Goal: Feedback & Contribution: Leave review/rating

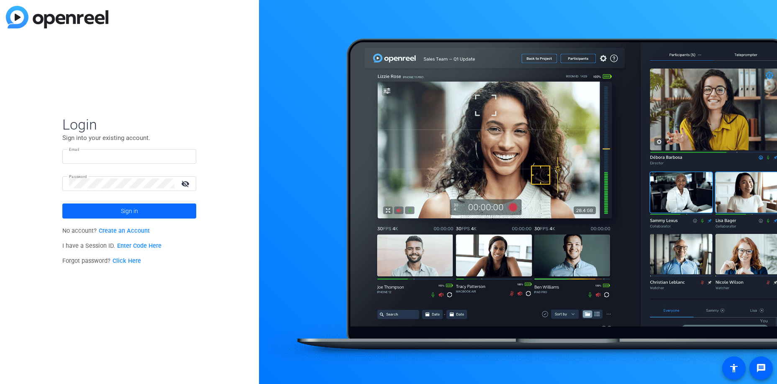
type input "[EMAIL_ADDRESS][DOMAIN_NAME]"
click at [125, 214] on span "Sign in" at bounding box center [129, 211] width 17 height 21
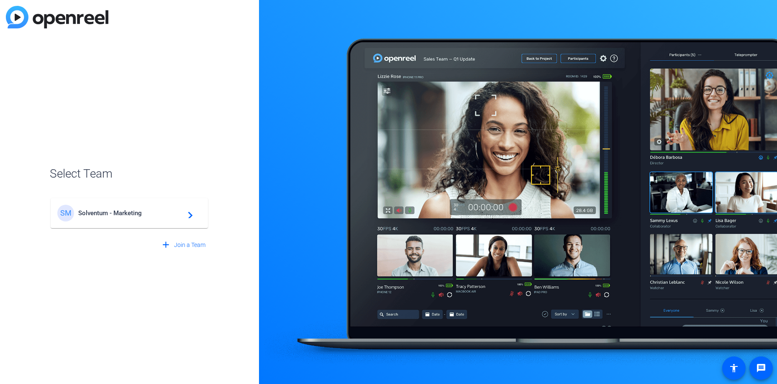
click at [191, 214] on mat-icon "navigate_next" at bounding box center [188, 213] width 10 height 10
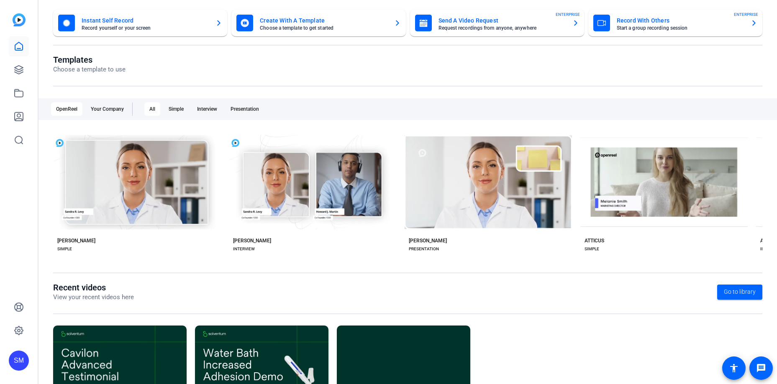
scroll to position [107, 0]
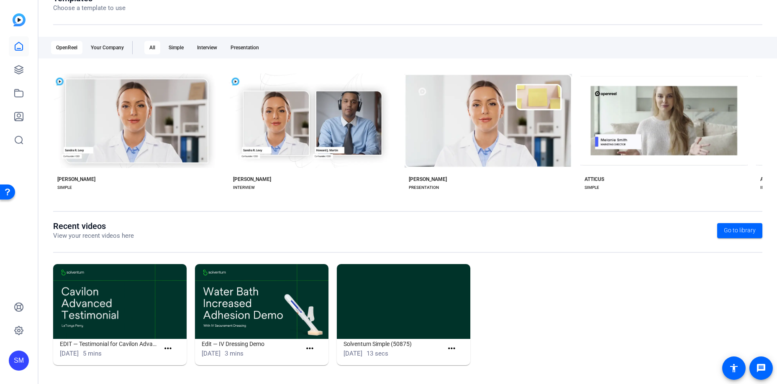
click at [125, 324] on img at bounding box center [119, 301] width 133 height 75
click at [169, 349] on mat-icon "more_horiz" at bounding box center [168, 349] width 10 height 10
click at [173, 361] on span "View" at bounding box center [185, 362] width 33 height 10
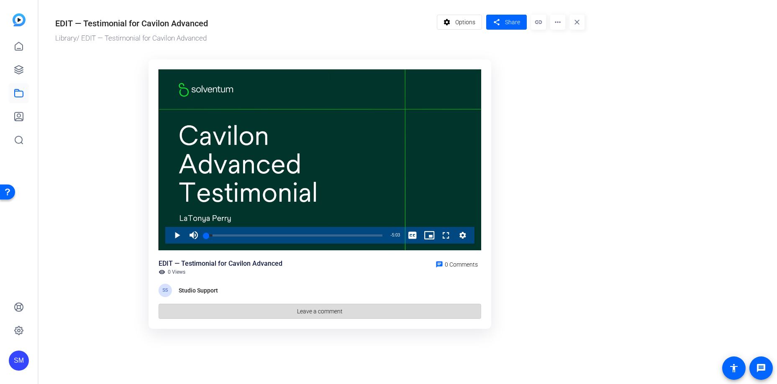
click at [321, 311] on span "Leave a comment" at bounding box center [320, 311] width 46 height 9
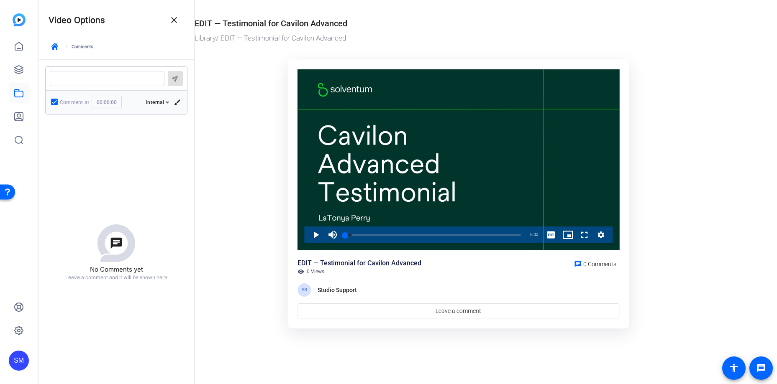
click at [61, 75] on textarea at bounding box center [106, 78] width 101 height 7
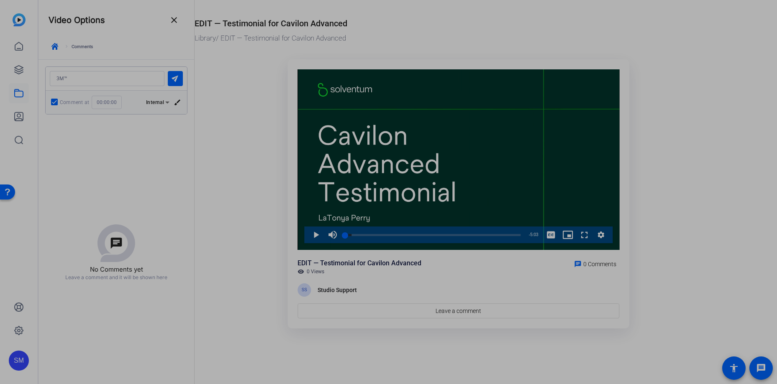
click at [72, 74] on div at bounding box center [106, 78] width 101 height 15
click at [87, 12] on link "Skip to Content ↵ ENTER" at bounding box center [61, 20] width 107 height 24
click at [84, 20] on h4 "Video Options" at bounding box center [77, 20] width 56 height 10
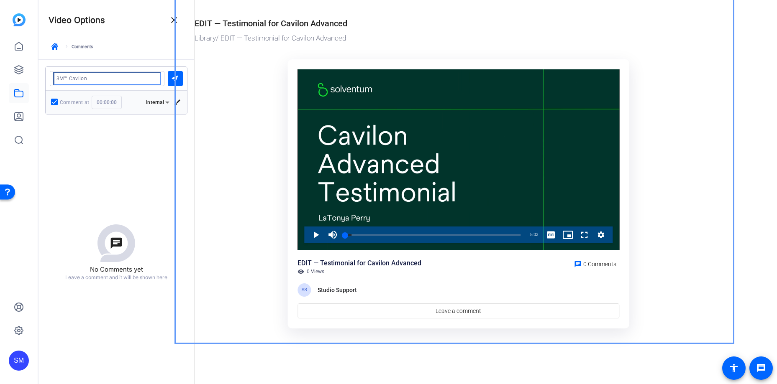
click at [87, 76] on textarea "Enter comment here..." at bounding box center [106, 78] width 101 height 7
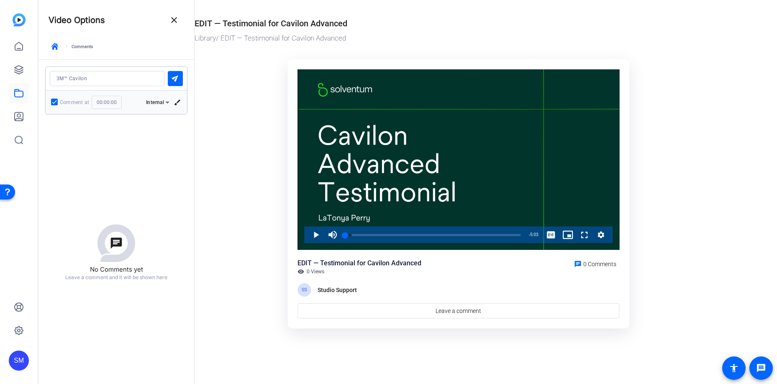
click at [118, 11] on div "Video Options close" at bounding box center [117, 25] width 136 height 30
click at [85, 79] on textarea "Enter comment here..." at bounding box center [106, 78] width 101 height 7
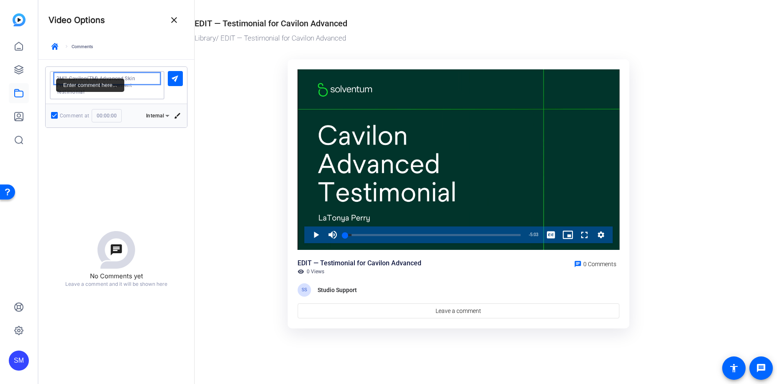
click at [57, 79] on textarea "Enter comment here..." at bounding box center [106, 85] width 101 height 20
type textarea "Update title: 3M™ Cavilon(TM) Advanced Skin Protectant IV Site Management Testi…"
click at [179, 77] on mat-icon "send" at bounding box center [175, 78] width 10 height 10
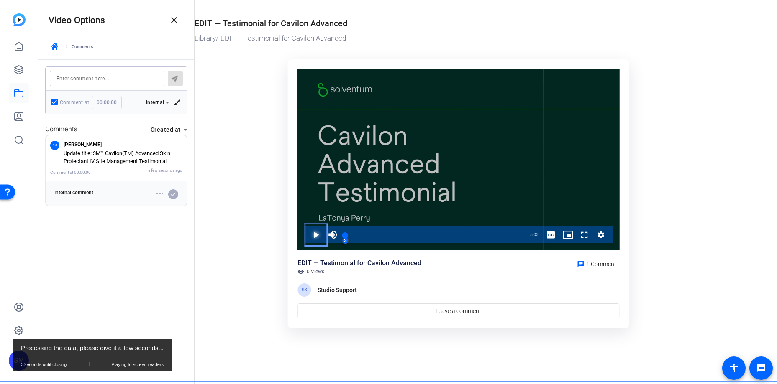
click at [307, 234] on span "Video Player" at bounding box center [307, 235] width 0 height 17
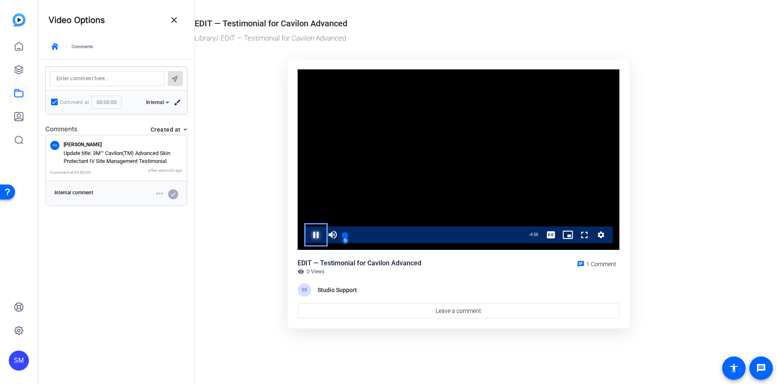
click at [307, 237] on span "Video Player" at bounding box center [307, 235] width 0 height 17
click at [330, 237] on span "Video Player" at bounding box center [332, 235] width 17 height 17
click at [307, 234] on span "Video Player" at bounding box center [307, 235] width 0 height 17
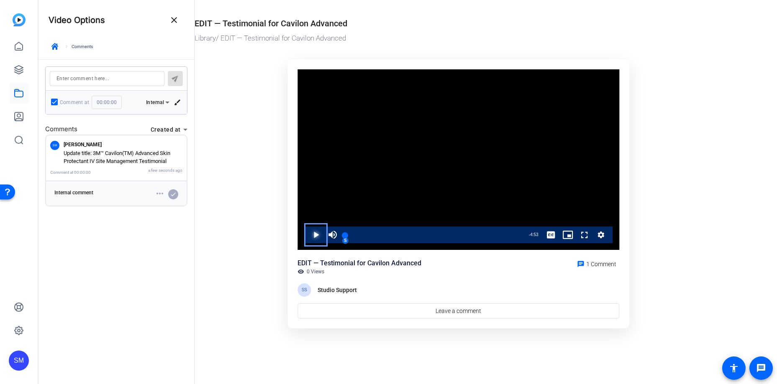
click at [307, 233] on span "Video Player" at bounding box center [307, 235] width 0 height 17
drag, startPoint x: 346, startPoint y: 238, endPoint x: 338, endPoint y: 238, distance: 7.5
click at [338, 238] on div "Play Unmute 0% Current Time 0:00 / Duration 5:03 Loaded : 9.99% 0:00 0:00 S Str…" at bounding box center [458, 235] width 308 height 17
click at [332, 236] on span "Video Player" at bounding box center [332, 235] width 17 height 17
click at [576, 232] on span "Video Player" at bounding box center [576, 235] width 0 height 17
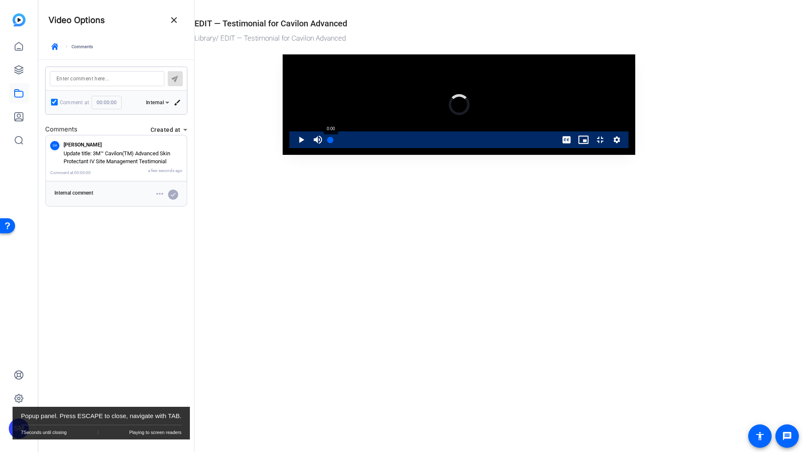
click at [330, 141] on div "5:03" at bounding box center [330, 139] width 0 height 2
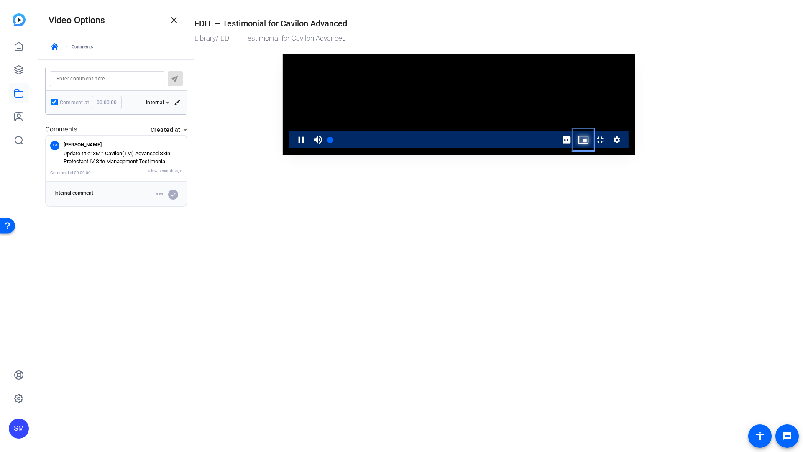
click at [575, 148] on span "Video Player" at bounding box center [575, 139] width 0 height 17
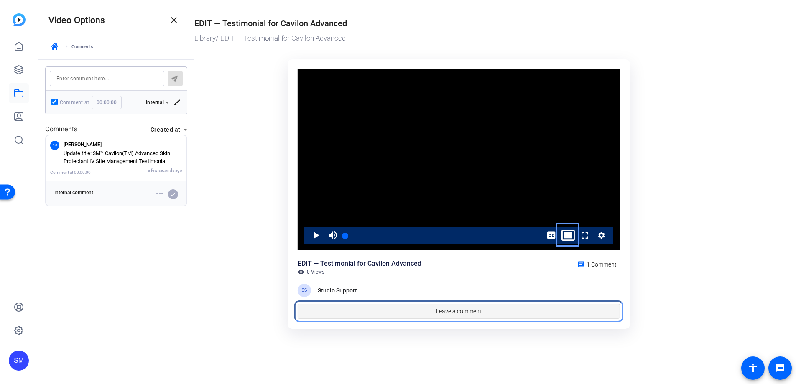
click at [438, 313] on span "Leave a comment" at bounding box center [459, 311] width 46 height 9
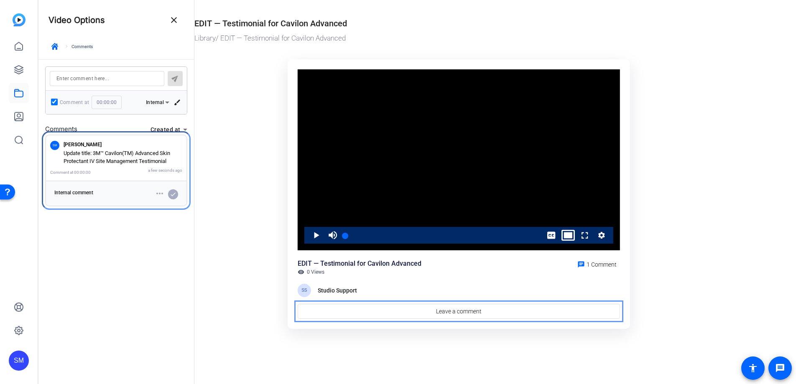
click at [81, 193] on span "Internal comment" at bounding box center [73, 193] width 39 height 6
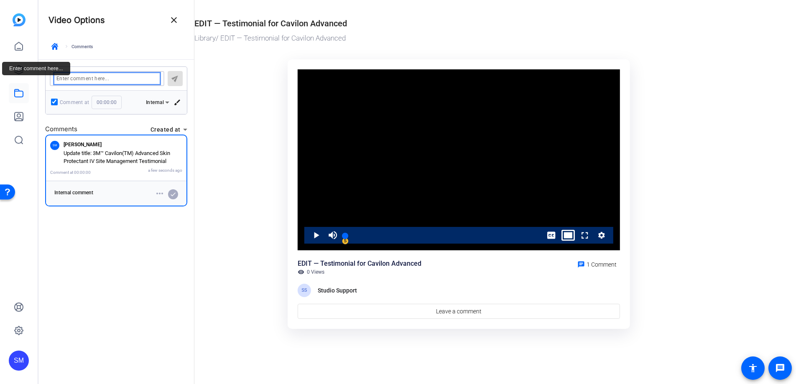
click at [82, 81] on textarea "Enter comment here..." at bounding box center [106, 78] width 101 height 7
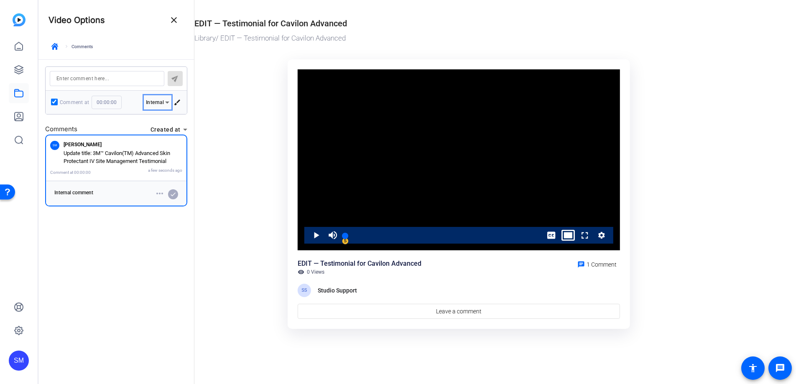
click at [167, 100] on icon at bounding box center [167, 102] width 10 height 10
click at [159, 115] on span "Internal" at bounding box center [158, 116] width 18 height 10
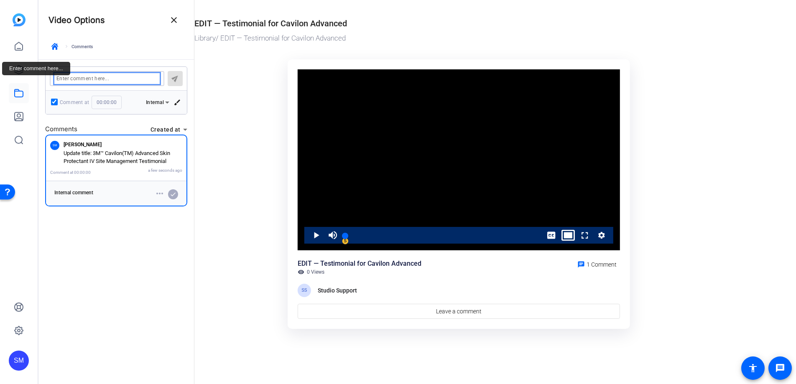
click at [140, 78] on textarea "Enter comment here..." at bounding box center [106, 78] width 101 height 7
click at [81, 102] on label "Comment at" at bounding box center [74, 102] width 29 height 8
click at [57, 102] on input "Comment at" at bounding box center [54, 102] width 6 height 6
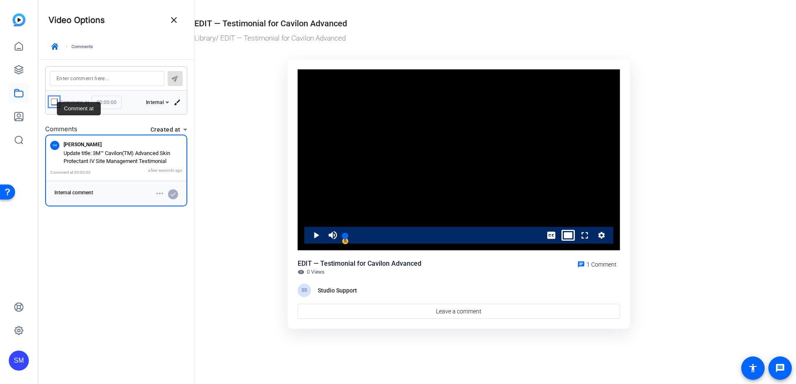
click at [55, 101] on input "Comment at" at bounding box center [54, 102] width 6 height 6
checkbox input "true"
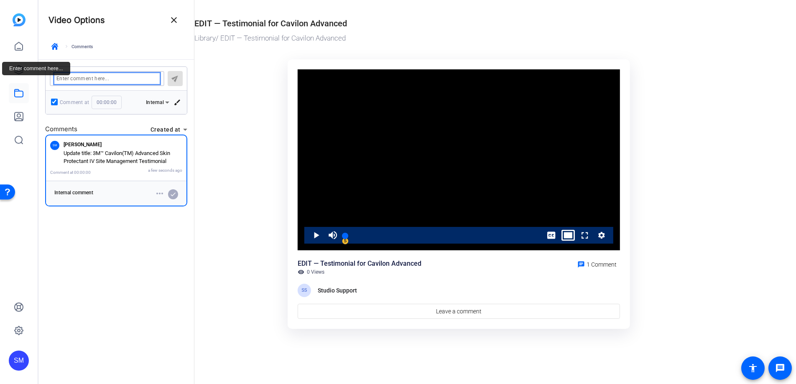
click at [114, 78] on textarea "Enter comment here..." at bounding box center [106, 78] width 101 height 7
type textarea "strange jump here needs to be smooth"
click at [173, 76] on mat-icon "send" at bounding box center [175, 78] width 10 height 10
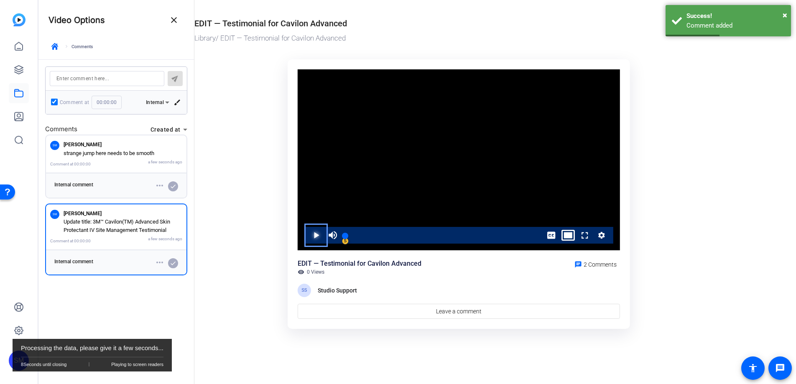
click at [308, 235] on span "Video Player" at bounding box center [308, 235] width 0 height 17
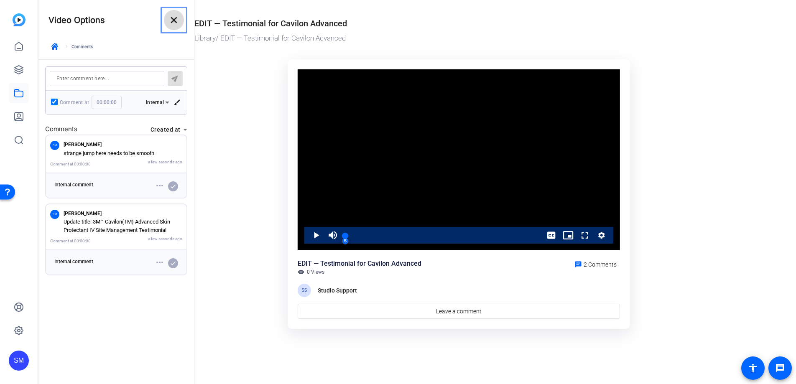
click at [174, 20] on mat-icon "close" at bounding box center [174, 20] width 10 height 10
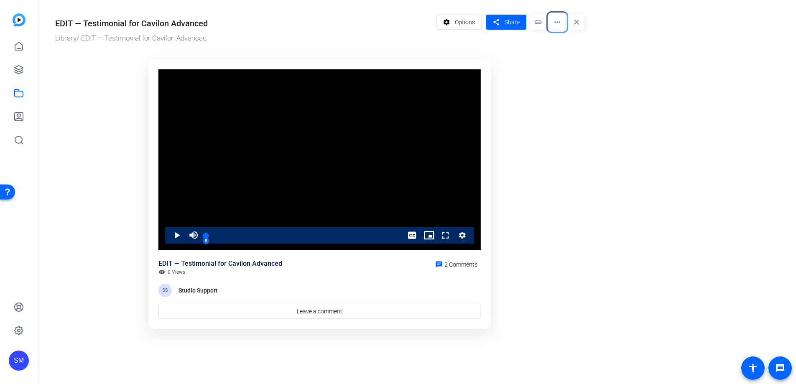
click at [560, 20] on mat-icon "more_horiz" at bounding box center [557, 22] width 15 height 15
click at [566, 57] on span "Download" at bounding box center [573, 58] width 33 height 10
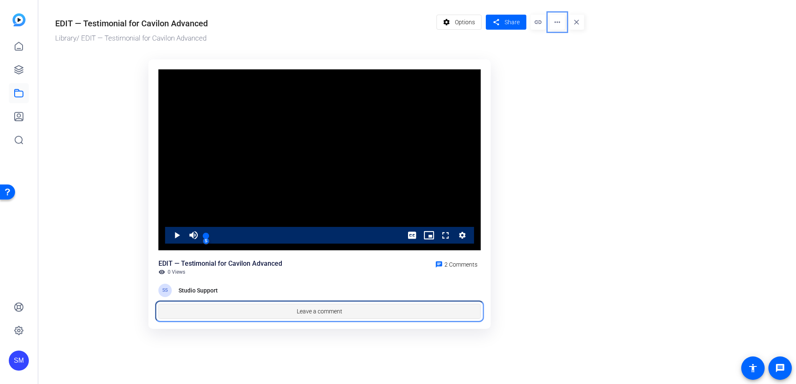
click at [263, 313] on span at bounding box center [320, 312] width 322 height 20
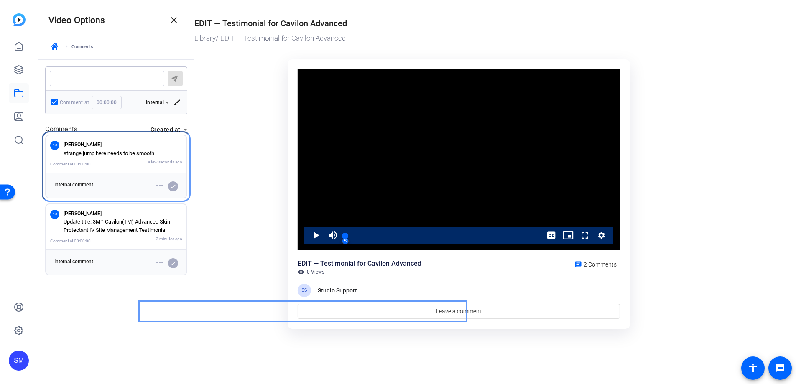
click at [81, 157] on p "strange jump here needs to be smooth" at bounding box center [123, 153] width 119 height 8
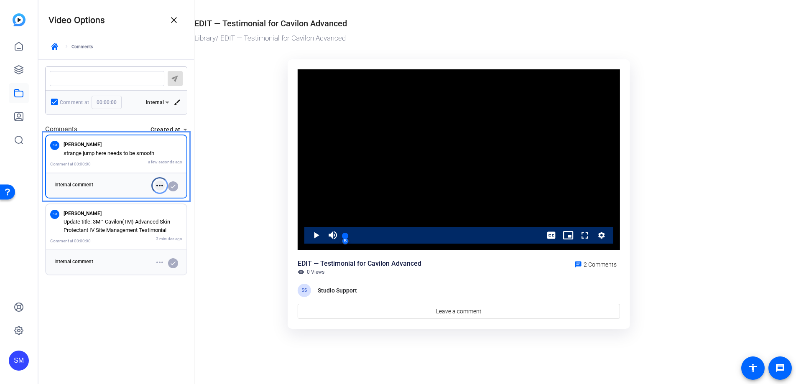
click at [160, 185] on mat-icon "more_horiz" at bounding box center [160, 186] width 10 height 10
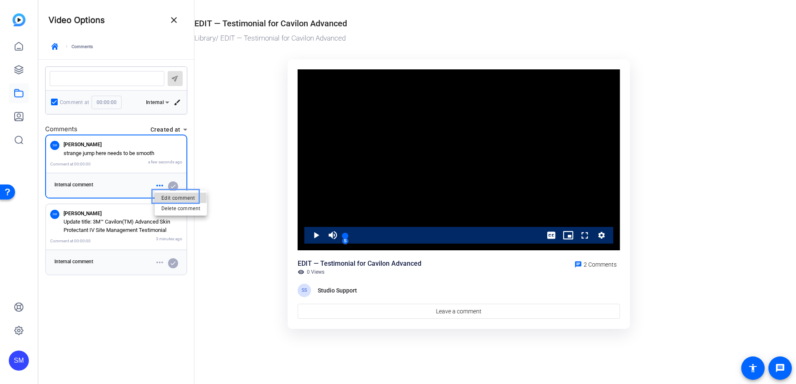
click at [166, 197] on span "Edit comment" at bounding box center [178, 198] width 34 height 6
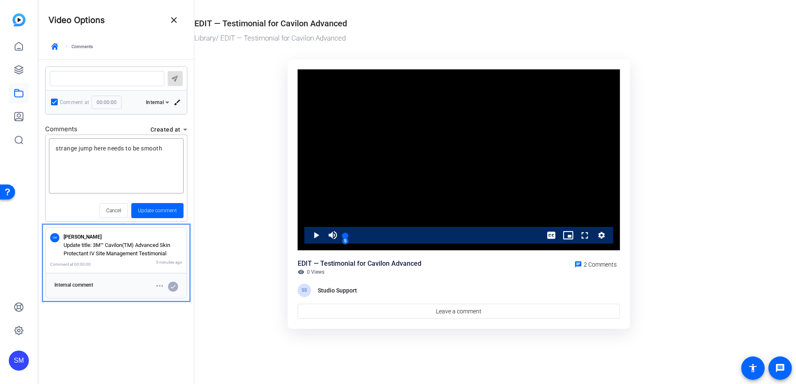
click at [130, 249] on p "Update title: 3M™ Cavilon(TM) Advanced Skin Protectant IV Site Management Testi…" at bounding box center [123, 249] width 119 height 16
click at [161, 286] on mat-icon "more_horiz" at bounding box center [160, 286] width 10 height 10
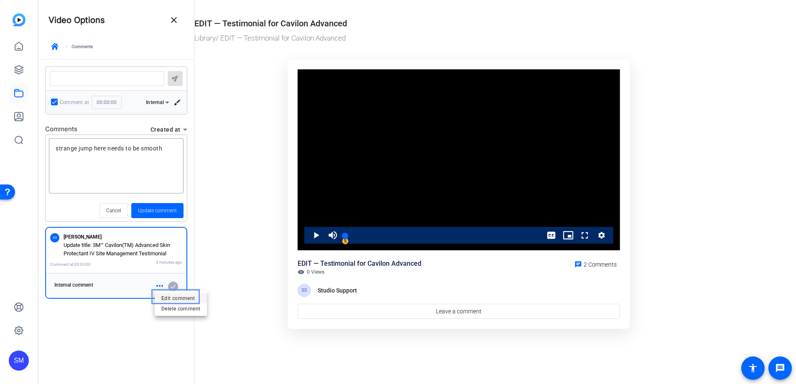
click at [173, 297] on span "Edit comment" at bounding box center [178, 298] width 34 height 6
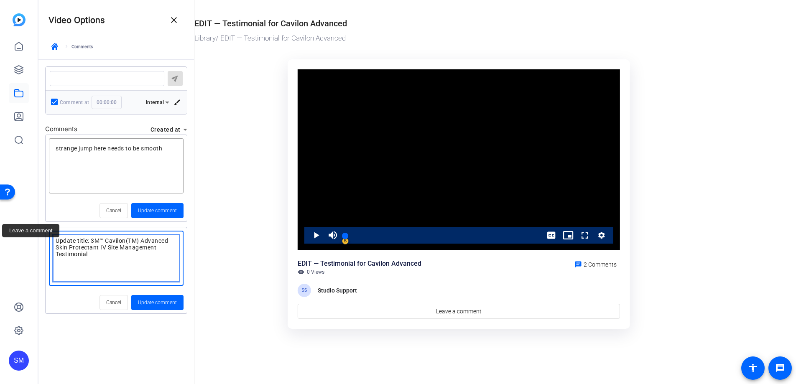
click at [56, 240] on textarea "Leave a comment" at bounding box center [116, 259] width 121 height 42
click at [56, 241] on textarea "Leave a comment" at bounding box center [116, 259] width 121 height 42
type textarea "0:01: Update title: 3M™ Cavilon(TM) Advanced Skin Protectant IV Site Management…"
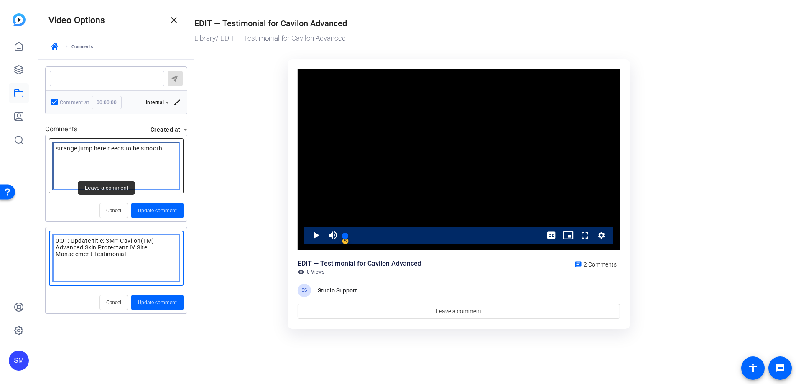
click at [56, 150] on textarea "Leave a comment" at bounding box center [116, 166] width 121 height 42
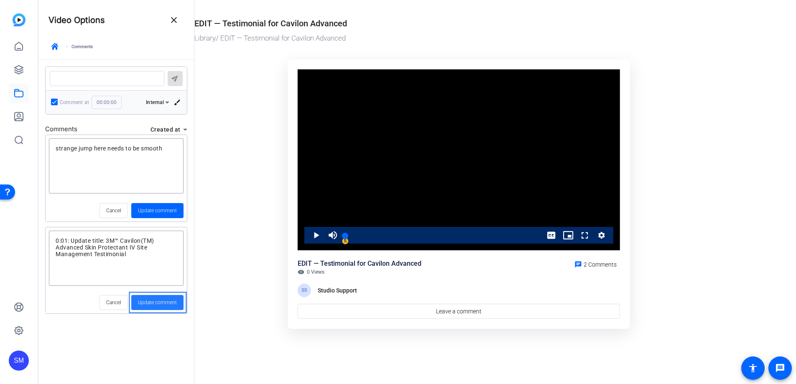
click at [149, 302] on span "Update comment" at bounding box center [157, 303] width 39 height 8
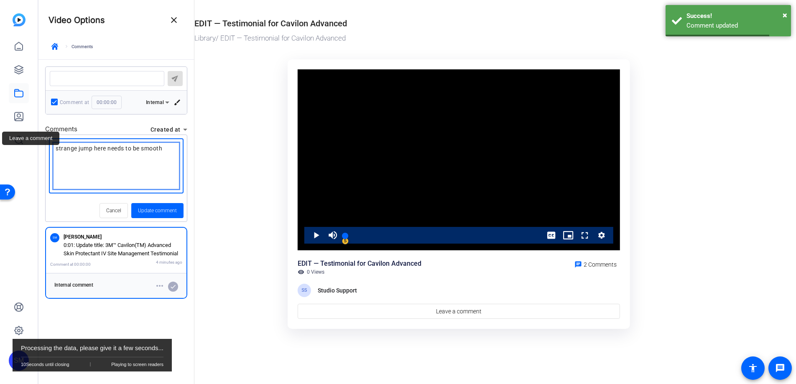
click at [56, 150] on textarea "Leave a comment" at bounding box center [116, 166] width 121 height 42
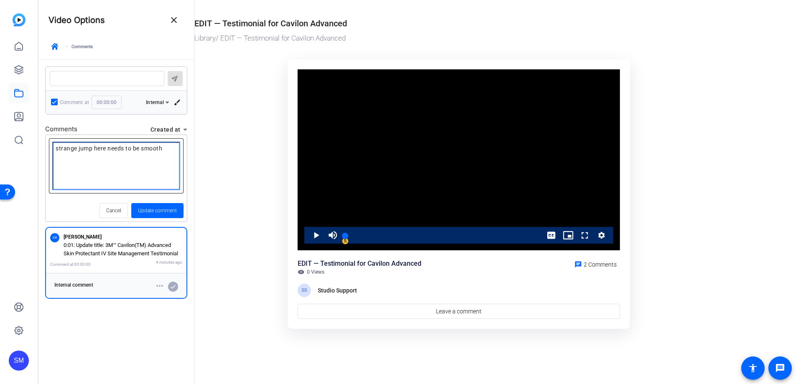
click at [73, 149] on textarea "Leave a comment" at bounding box center [116, 166] width 121 height 42
click at [56, 148] on textarea "Leave a comment" at bounding box center [116, 166] width 121 height 42
type textarea "0:39-0:43: strange jump here needs to be smooth"
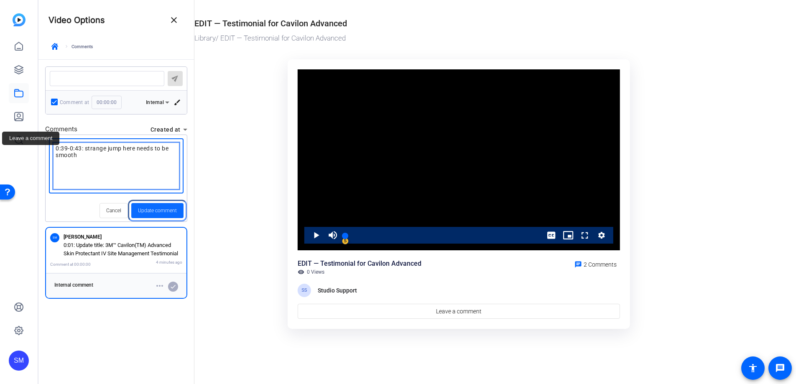
click at [161, 212] on span "Update comment" at bounding box center [157, 211] width 39 height 8
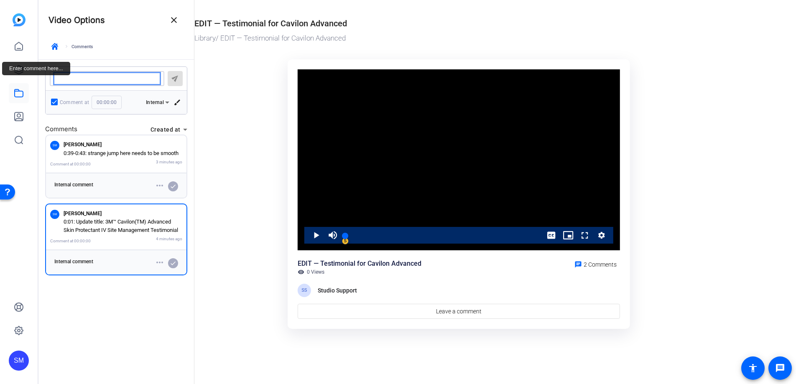
click at [104, 78] on textarea "Enter comment here..." at bounding box center [106, 78] width 101 height 7
click at [59, 78] on textarea "Enter comment here..." at bounding box center [106, 78] width 101 height 7
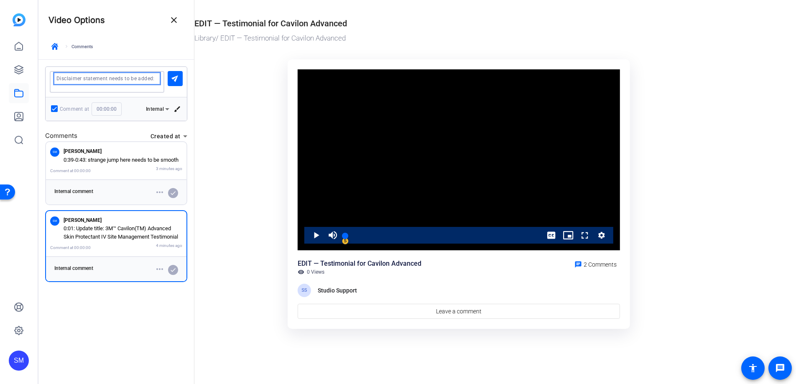
paste textarea "This video is intended for clinicians. The opinions and testimony in the video …"
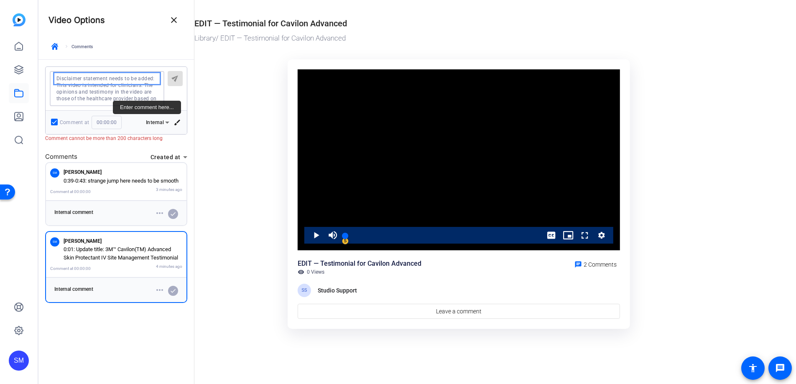
click at [57, 79] on textarea "Enter comment here..." at bounding box center [106, 88] width 101 height 27
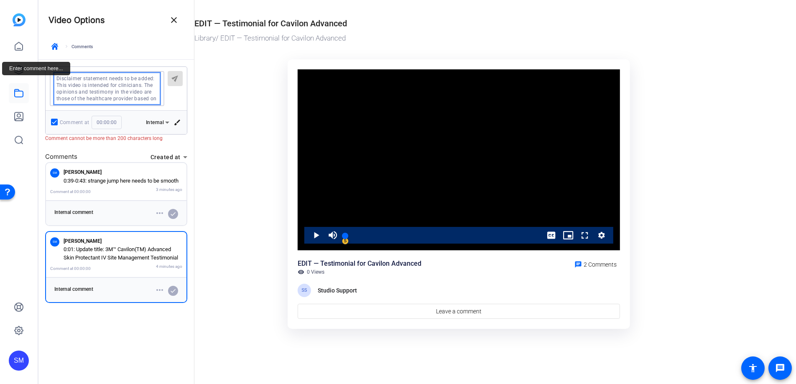
click at [62, 79] on textarea "Enter comment here..." at bounding box center [106, 88] width 101 height 27
click at [56, 78] on textarea "Enter comment here..." at bounding box center [106, 88] width 101 height 27
click at [56, 92] on textarea "Enter comment here..." at bounding box center [106, 88] width 101 height 27
drag, startPoint x: 69, startPoint y: 78, endPoint x: 156, endPoint y: 79, distance: 86.2
click at [156, 79] on textarea "Enter comment here..." at bounding box center [106, 88] width 101 height 27
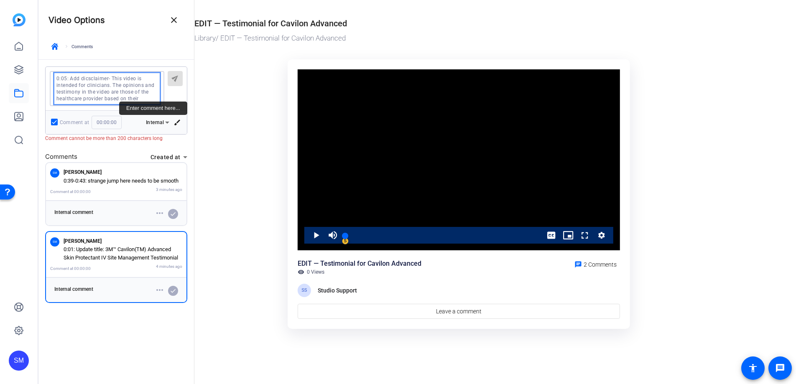
click at [132, 93] on textarea "Enter comment here..." at bounding box center [106, 88] width 101 height 27
click at [87, 77] on textarea "Enter comment here..." at bounding box center [106, 88] width 101 height 27
drag, startPoint x: 70, startPoint y: 78, endPoint x: 50, endPoint y: 77, distance: 20.1
click at [49, 77] on div "send" at bounding box center [116, 88] width 141 height 43
click at [148, 82] on textarea "Enter comment here..." at bounding box center [106, 88] width 101 height 27
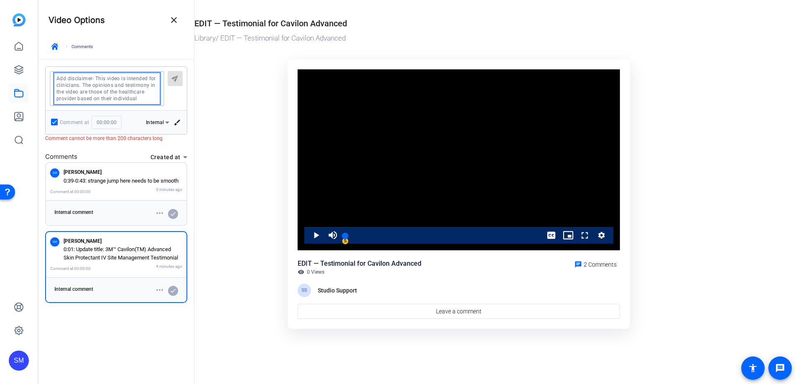
click at [175, 79] on div "send" at bounding box center [116, 88] width 141 height 43
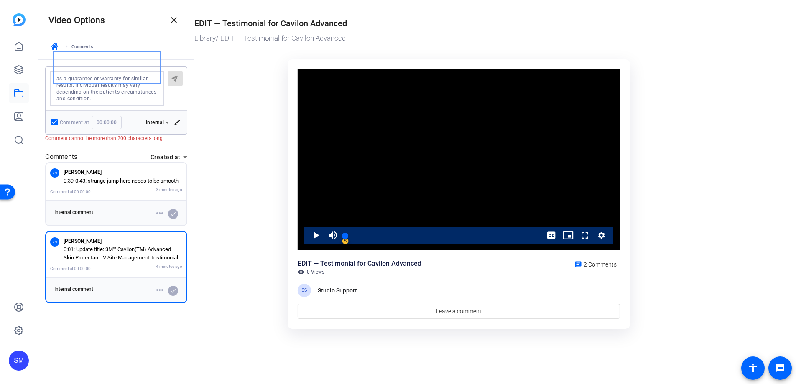
drag, startPoint x: 118, startPoint y: 80, endPoint x: 141, endPoint y: 104, distance: 33.1
click at [141, 104] on div at bounding box center [106, 88] width 101 height 35
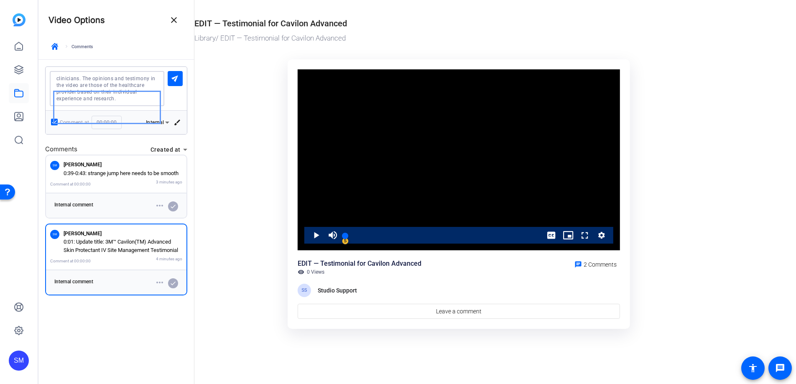
scroll to position [7, 0]
type textarea "Add disclaimer- This video is intended for clinicians. The opinions and testimo…"
click at [174, 76] on mat-icon "send" at bounding box center [175, 78] width 10 height 10
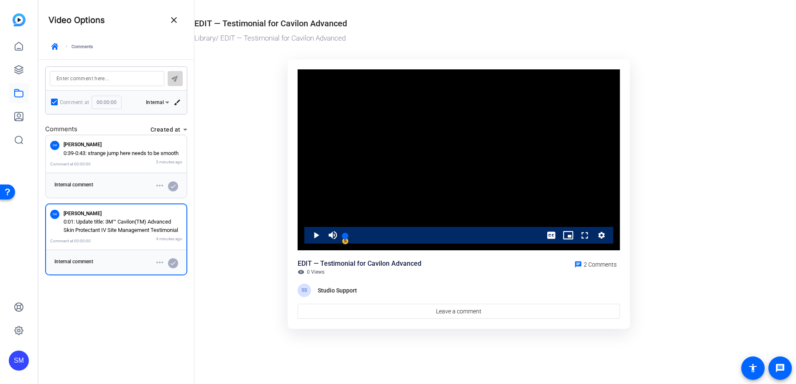
scroll to position [0, 0]
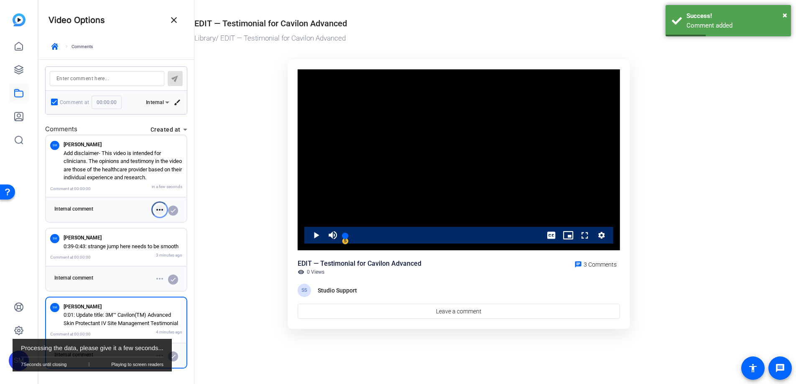
click at [159, 208] on mat-icon "more_horiz" at bounding box center [160, 210] width 10 height 10
click at [171, 222] on span "Edit comment" at bounding box center [178, 223] width 34 height 6
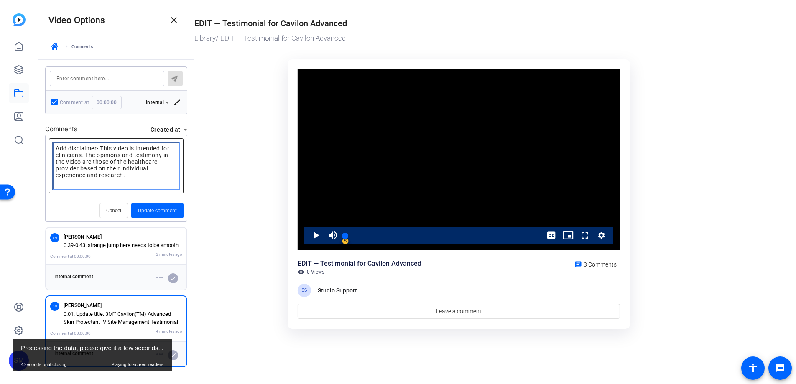
click at [56, 147] on textarea "Leave a comment" at bounding box center [116, 166] width 121 height 42
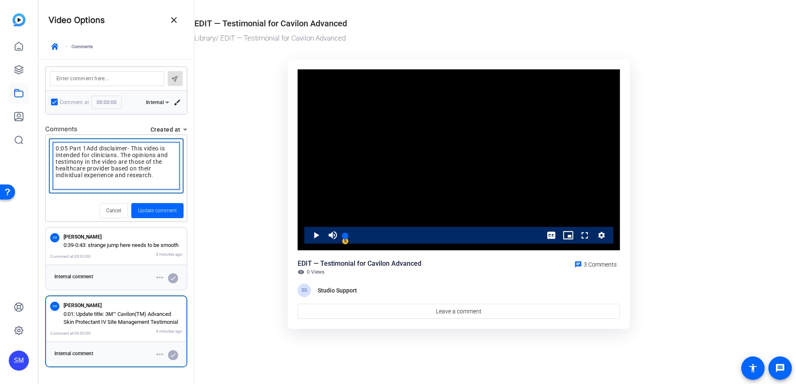
type textarea "0:05 Part 1 Add disclaimer- This video is intended for clinicians. The opinions…"
click at [157, 208] on span "Update comment" at bounding box center [157, 211] width 39 height 8
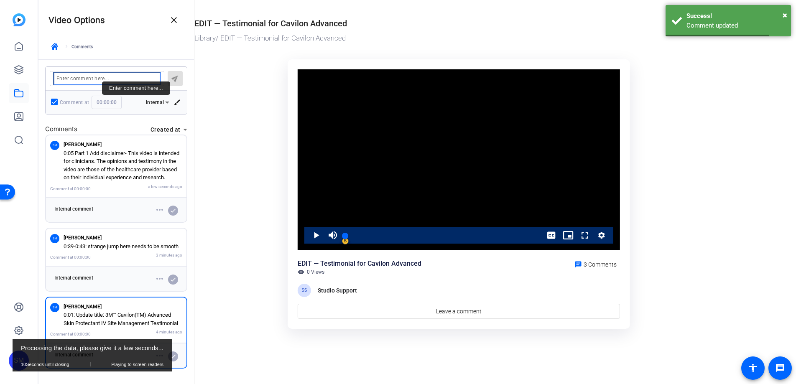
click at [99, 77] on textarea "Enter comment here..." at bounding box center [106, 78] width 101 height 7
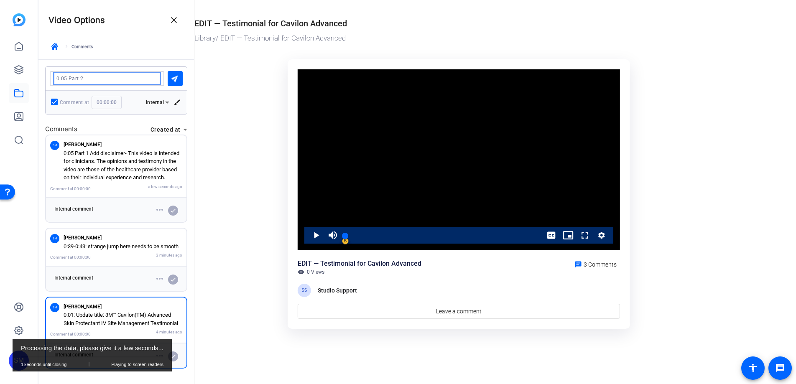
paste textarea "The opinions and testimony are not indicative of all outcomes and should not be…"
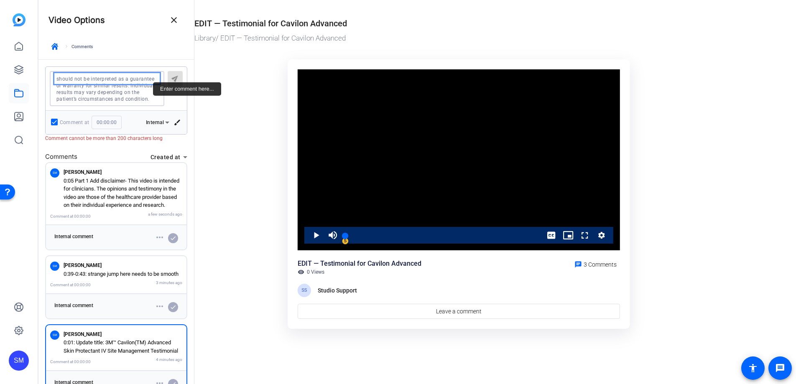
scroll to position [13, 0]
drag, startPoint x: 130, startPoint y: 86, endPoint x: 153, endPoint y: 100, distance: 27.3
click at [153, 100] on textarea "Enter comment here..." at bounding box center [106, 88] width 101 height 27
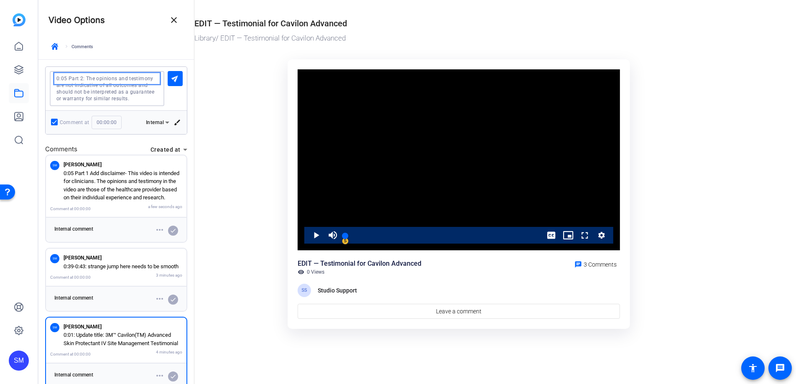
scroll to position [0, 0]
type textarea "0:05 Part 2: The opinions and testimony are not indicative of all outcomes and …"
click at [175, 79] on mat-icon "send" at bounding box center [175, 78] width 10 height 10
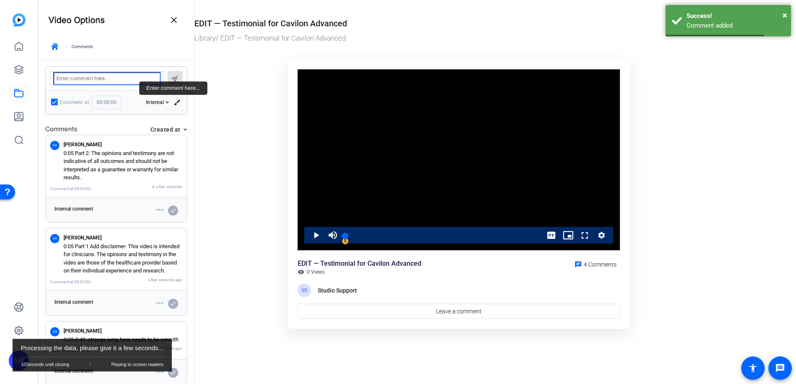
click at [138, 77] on textarea "Enter comment here..." at bounding box center [106, 78] width 101 height 7
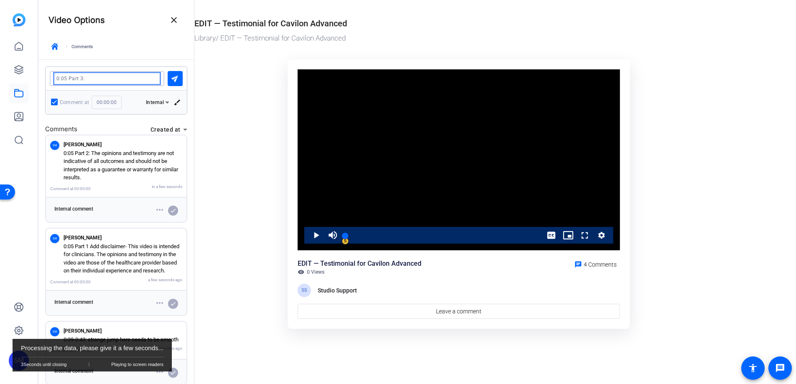
paste textarea "Individual results may vary depending on the patient’s circumstances and condit…"
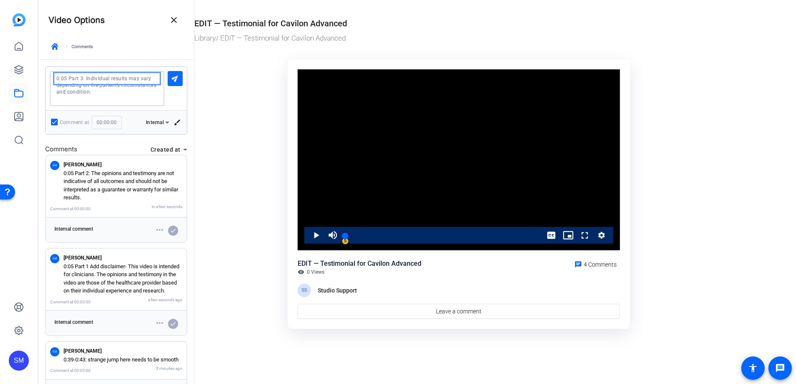
scroll to position [6, 0]
type textarea "0:05 Part 3: Individual results may vary depending on the patient’s circumstanc…"
click at [172, 79] on mat-icon "send" at bounding box center [175, 78] width 10 height 10
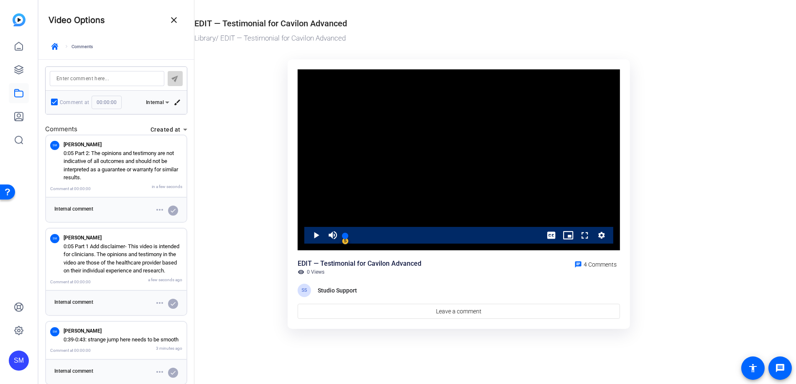
scroll to position [0, 0]
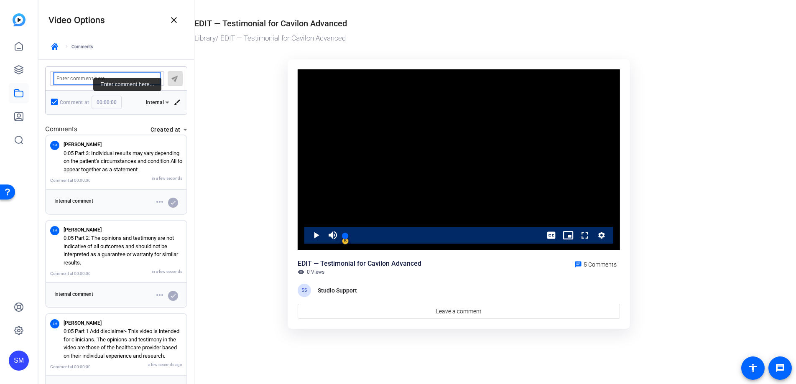
click at [93, 78] on textarea "Enter comment here..." at bounding box center [106, 78] width 101 height 7
paste textarea "NOTE: Specific indications, contraindications, warnings, precautions and safety…"
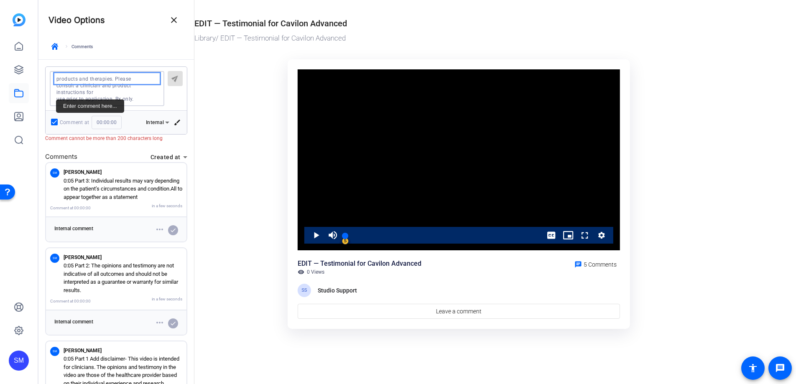
click at [56, 100] on textarea "Enter comment here..." at bounding box center [106, 88] width 101 height 27
click at [138, 97] on textarea "Enter comment here..." at bounding box center [106, 88] width 101 height 27
drag, startPoint x: 114, startPoint y: 98, endPoint x: 123, endPoint y: 125, distance: 28.0
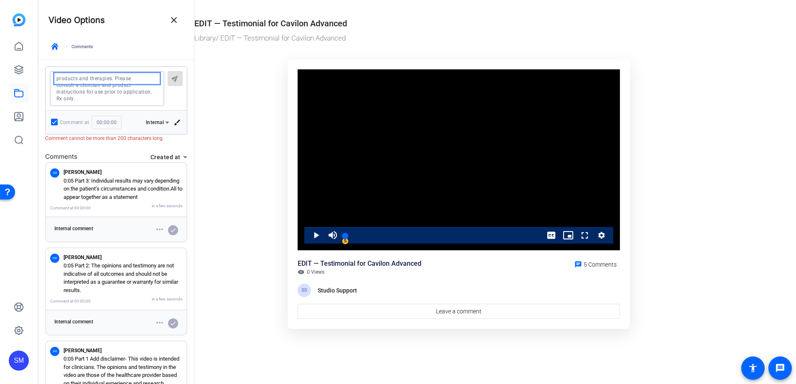
click at [123, 125] on div "send Comment at 00:00:00 Internal | Submit brush" at bounding box center [116, 100] width 142 height 68
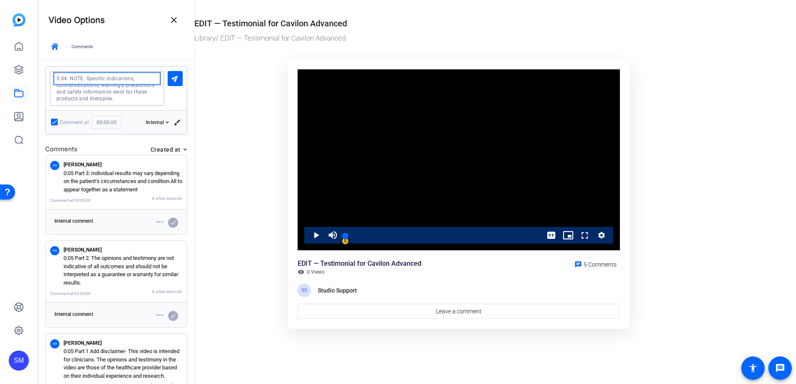
scroll to position [0, 0]
click at [66, 79] on textarea "Enter comment here..." at bounding box center [106, 88] width 101 height 27
type textarea "5:04 Part 1: NOTE: Specific indications, contraindications, warnings, precautio…"
click at [176, 77] on mat-icon "send" at bounding box center [175, 78] width 10 height 10
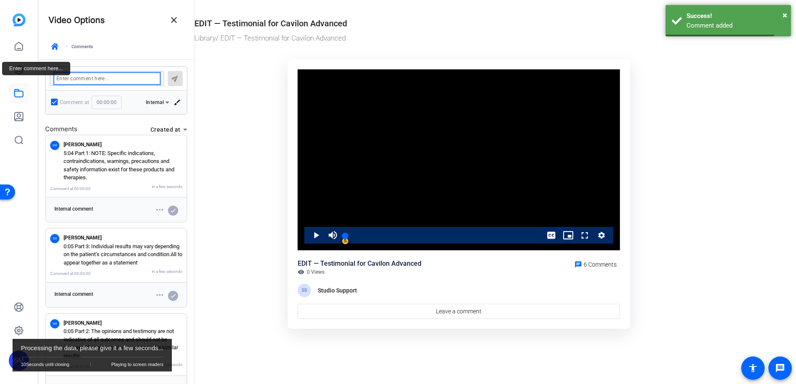
click at [144, 79] on textarea "Enter comment here..." at bounding box center [106, 78] width 101 height 7
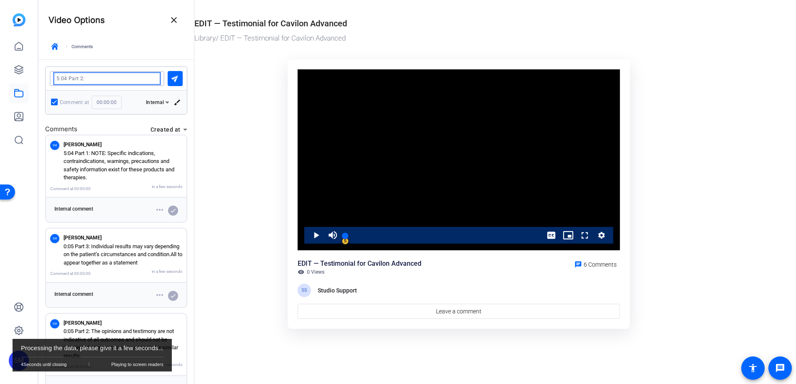
paste textarea "Please​ consult a clinician and product instructions for​ use prior to applicat…"
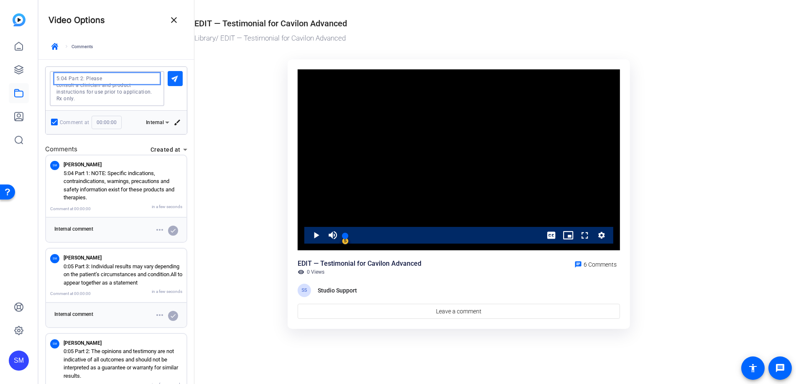
type textarea "5:04 Part 2: Please​ consult a clinician and product instructions for​ use prio…"
click at [175, 78] on mat-icon "send" at bounding box center [175, 78] width 10 height 10
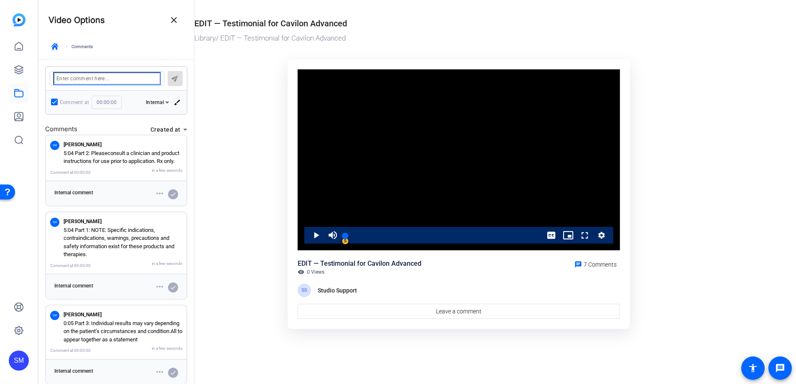
click at [60, 76] on textarea "Enter comment here..." at bounding box center [106, 78] width 101 height 7
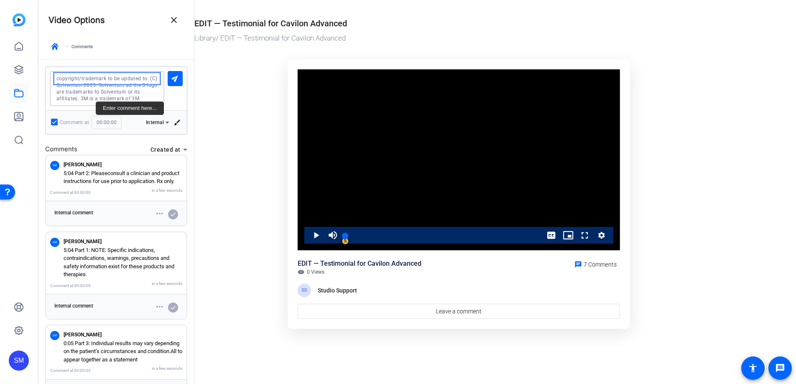
click at [96, 92] on textarea "Enter comment here..." at bounding box center [106, 88] width 101 height 27
click at [155, 97] on textarea "Enter comment here..." at bounding box center [106, 88] width 101 height 27
type textarea "copyright/trademark to be updated to: (C) Solventum 2025. Solventum ad the S lo…"
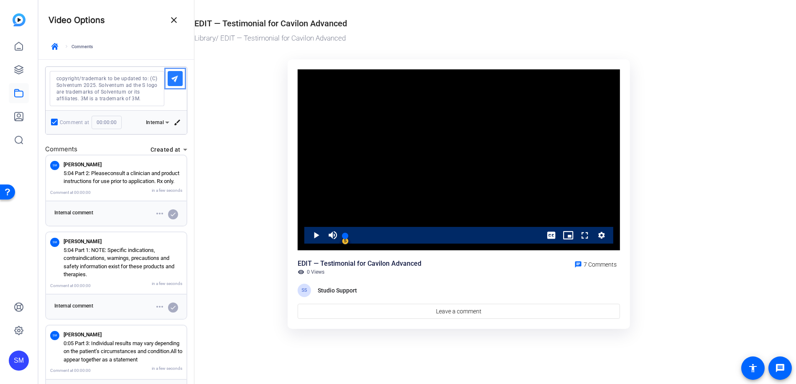
click at [178, 78] on mat-icon "send" at bounding box center [175, 78] width 10 height 10
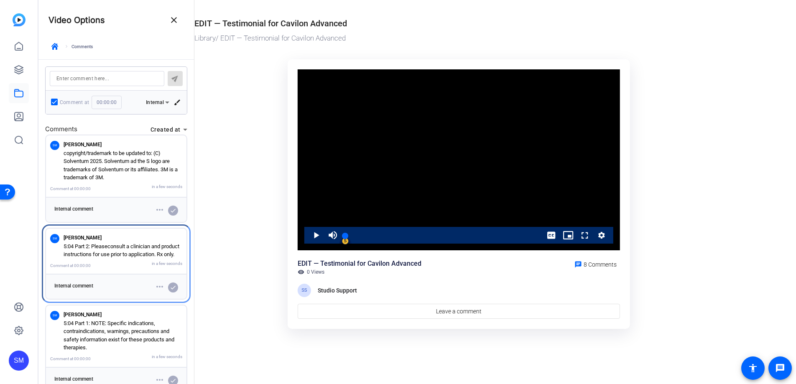
click at [119, 255] on p "5:04 Part 2: Please​ consult a clinician and product instructions for​ use prio…" at bounding box center [123, 251] width 119 height 16
click at [159, 292] on mat-icon "more_horiz" at bounding box center [160, 287] width 10 height 10
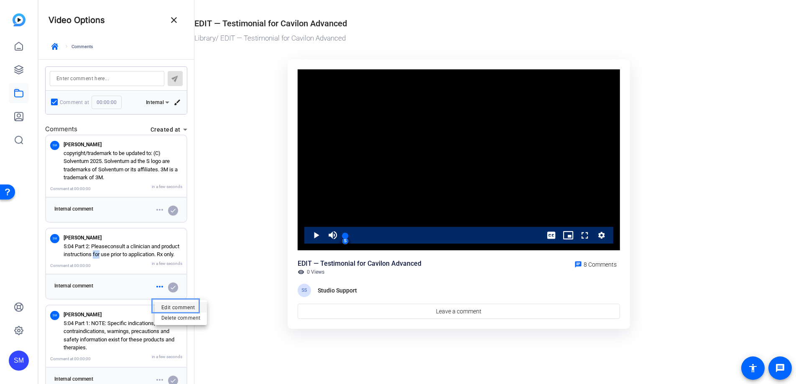
click at [170, 306] on span "Edit comment" at bounding box center [178, 307] width 34 height 6
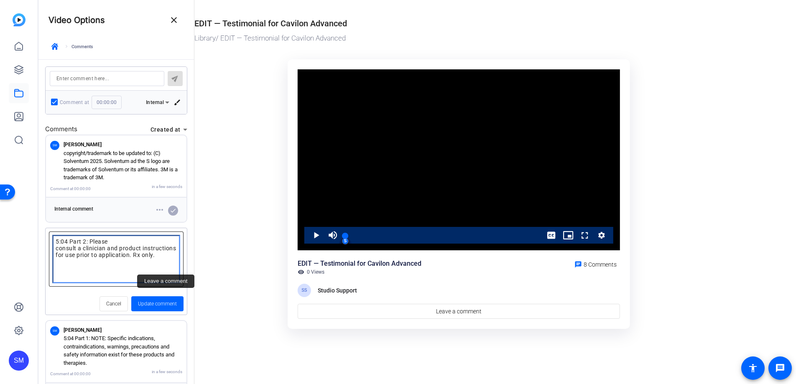
click at [56, 249] on textarea "Leave a comment" at bounding box center [116, 259] width 121 height 42
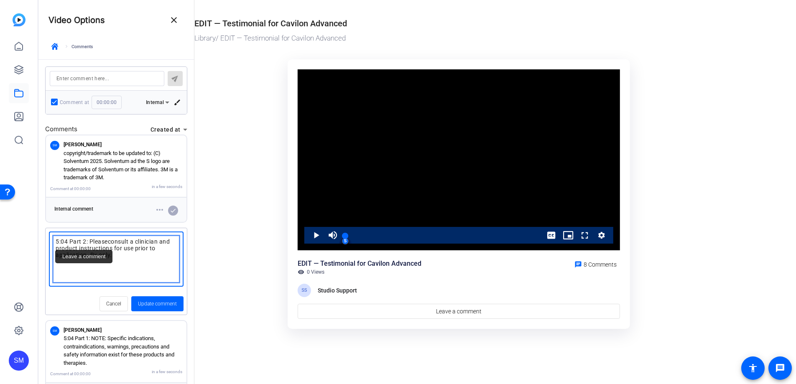
type textarea "5:04 Part 2: Please​ consult a clinician and product instructions for​ use prio…"
click at [156, 303] on span "Update comment" at bounding box center [157, 304] width 39 height 8
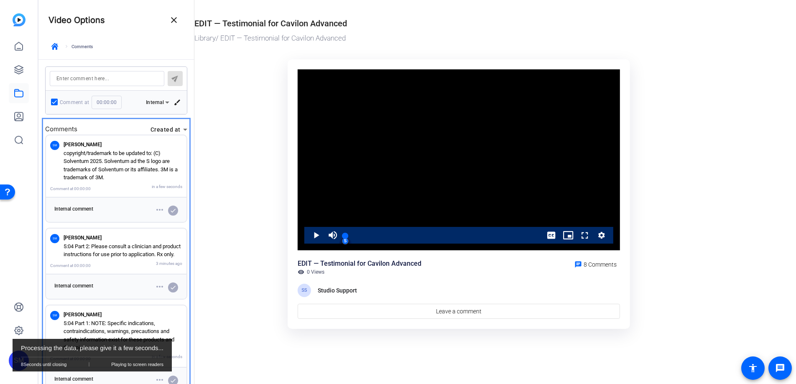
scroll to position [13, 0]
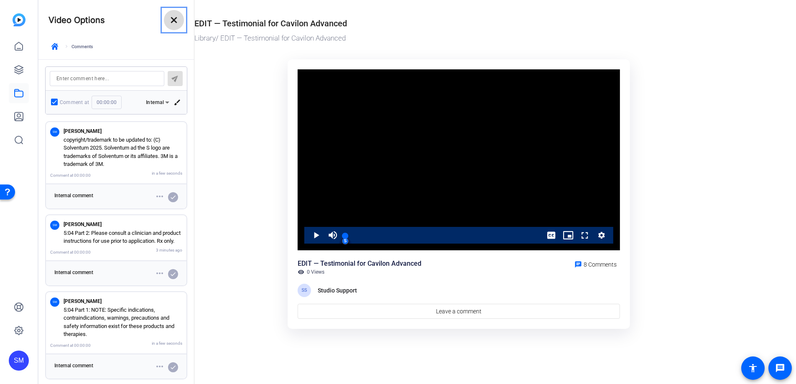
click at [174, 21] on mat-icon "close" at bounding box center [174, 20] width 10 height 10
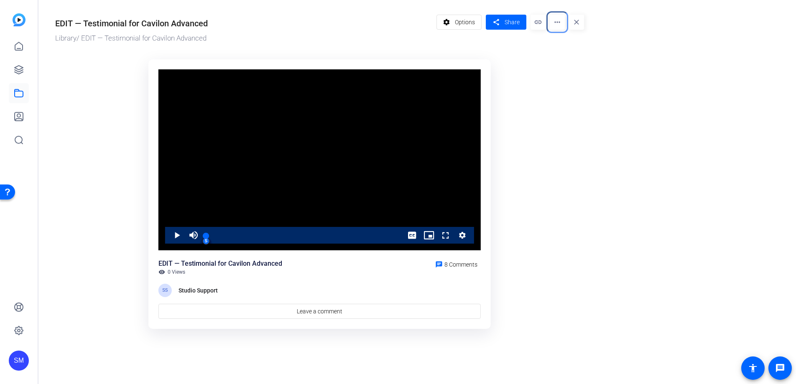
click at [557, 23] on mat-icon "more_horiz" at bounding box center [557, 22] width 15 height 15
click at [468, 24] on div at bounding box center [398, 192] width 796 height 384
click at [468, 25] on span "Options" at bounding box center [465, 22] width 20 height 16
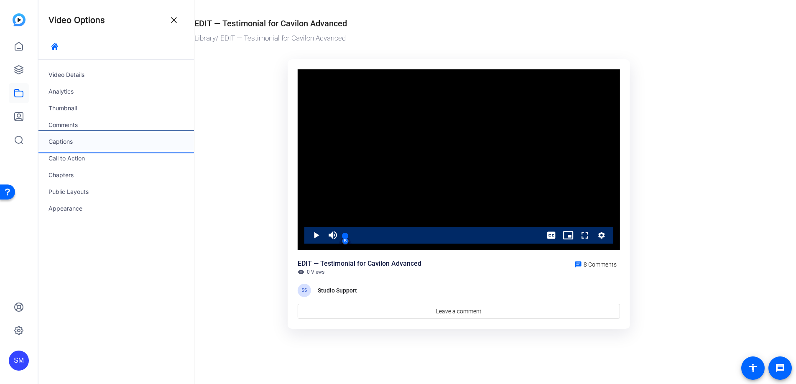
click at [59, 143] on div "Captions" at bounding box center [116, 141] width 156 height 17
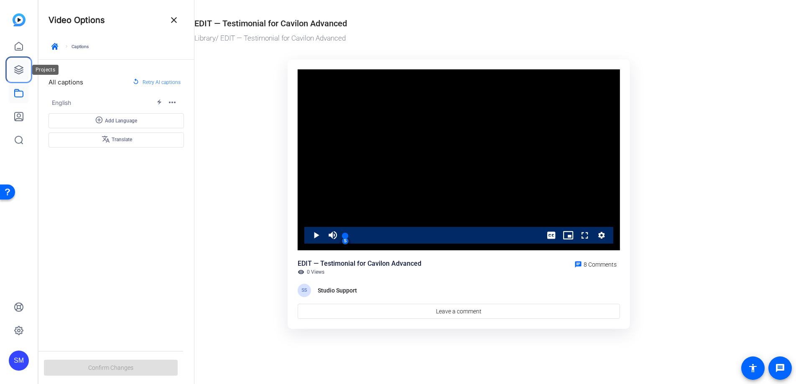
click at [19, 67] on icon at bounding box center [19, 70] width 10 height 10
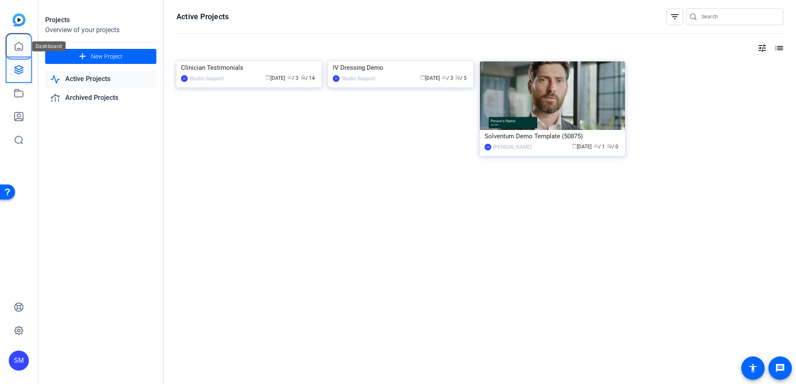
click at [20, 46] on icon at bounding box center [19, 46] width 10 height 10
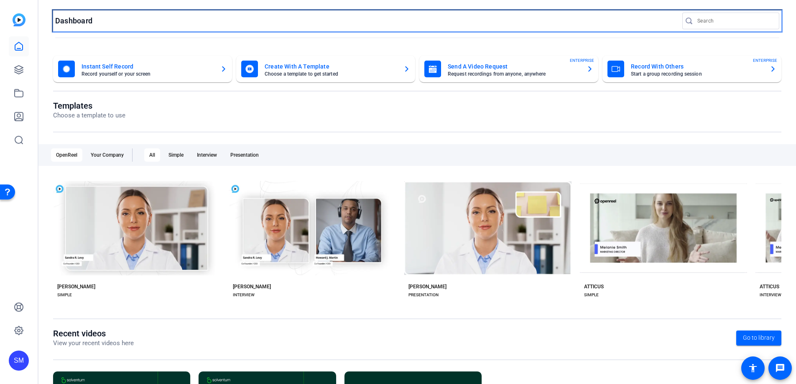
scroll to position [110, 0]
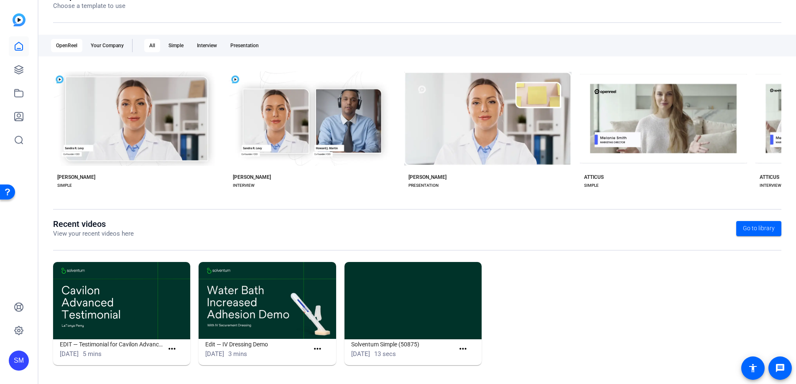
click at [119, 319] on img at bounding box center [121, 300] width 137 height 77
click at [173, 348] on mat-icon "more_horiz" at bounding box center [172, 349] width 10 height 10
click at [179, 359] on span "View" at bounding box center [190, 362] width 33 height 10
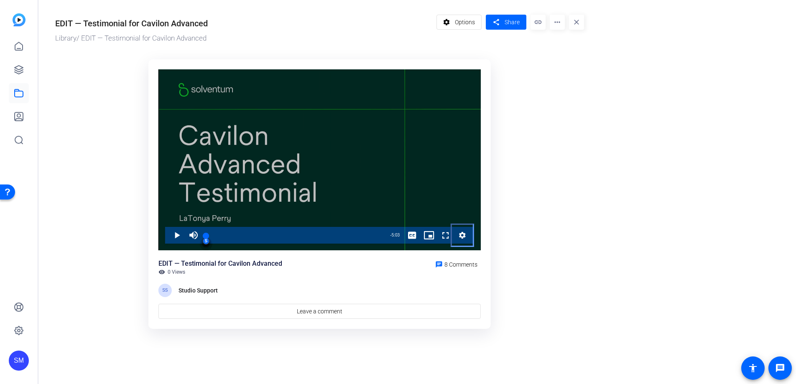
click at [464, 234] on icon "Menu" at bounding box center [462, 235] width 7 height 7
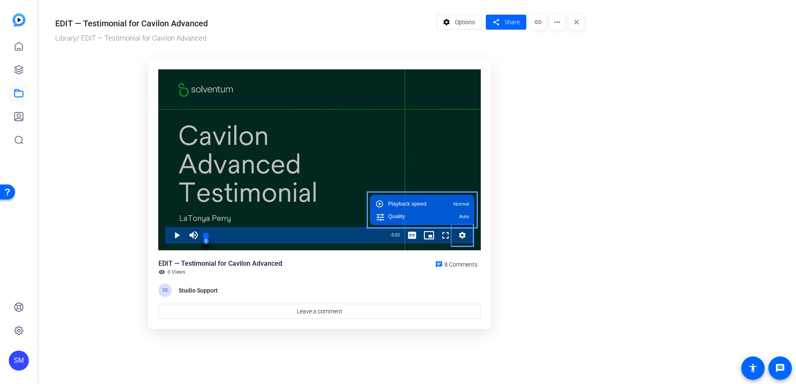
click at [464, 234] on icon "Menu" at bounding box center [462, 235] width 7 height 7
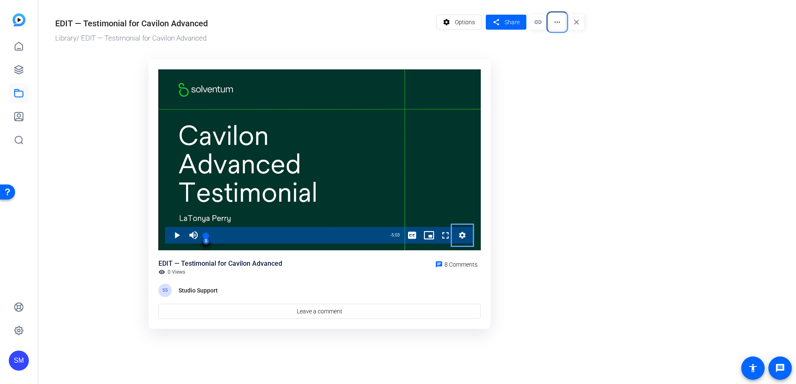
click at [559, 21] on mat-icon "more_horiz" at bounding box center [557, 22] width 15 height 15
click at [539, 21] on div at bounding box center [398, 192] width 796 height 384
click at [539, 21] on mat-icon "link" at bounding box center [538, 22] width 15 height 15
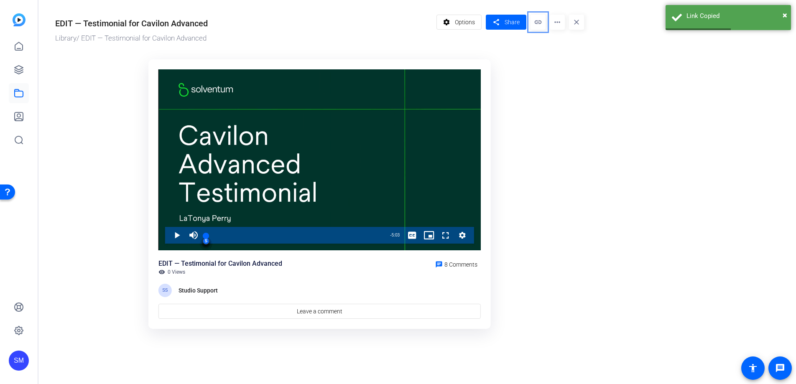
click at [551, 58] on ktd-grid "Video Player is loading. Play Video Play Mute Current Time 0:00 / Duration 5:03…" at bounding box center [319, 194] width 529 height 280
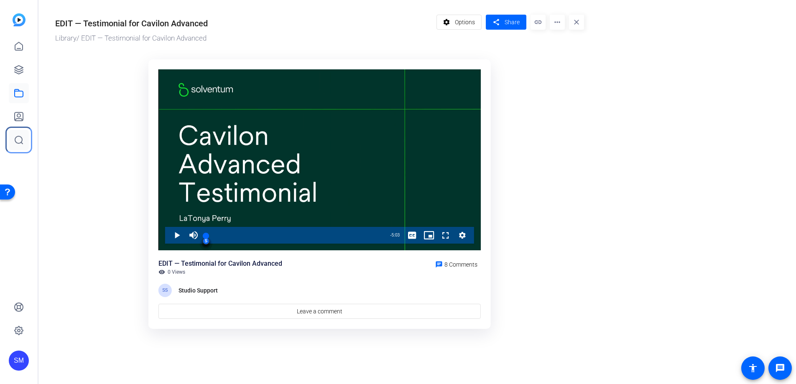
click at [20, 139] on icon at bounding box center [19, 140] width 10 height 10
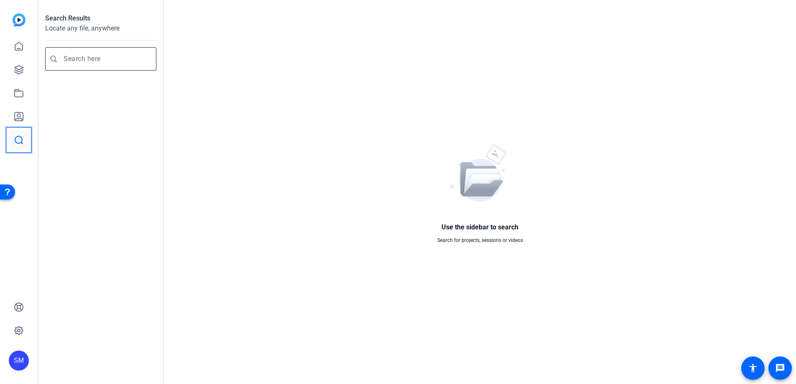
click at [76, 48] on div at bounding box center [107, 58] width 86 height 23
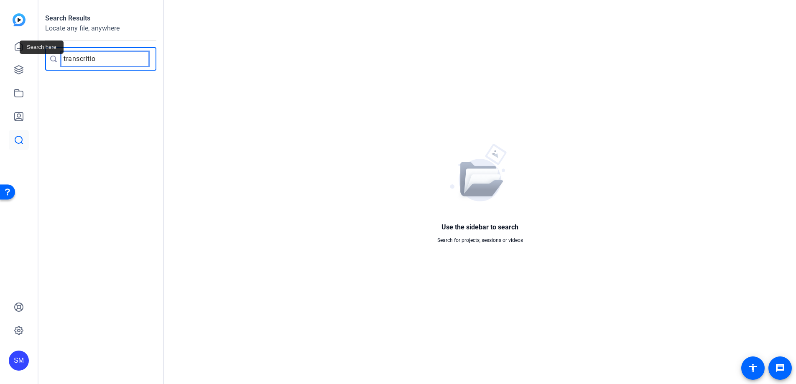
type input "transcrition"
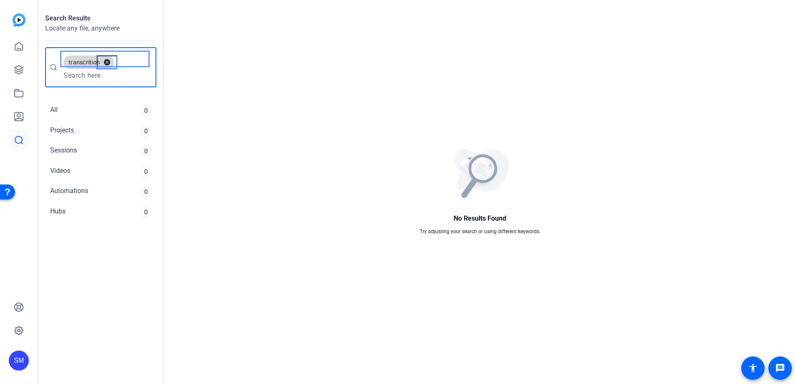
click at [104, 61] on button "cancel" at bounding box center [107, 63] width 14 height 8
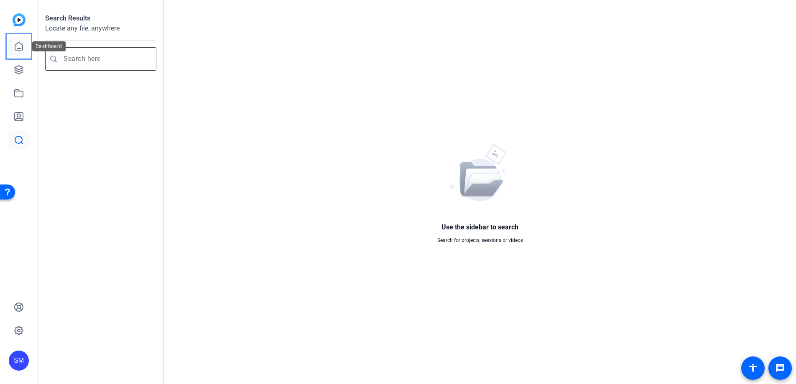
click at [20, 50] on icon at bounding box center [19, 46] width 8 height 8
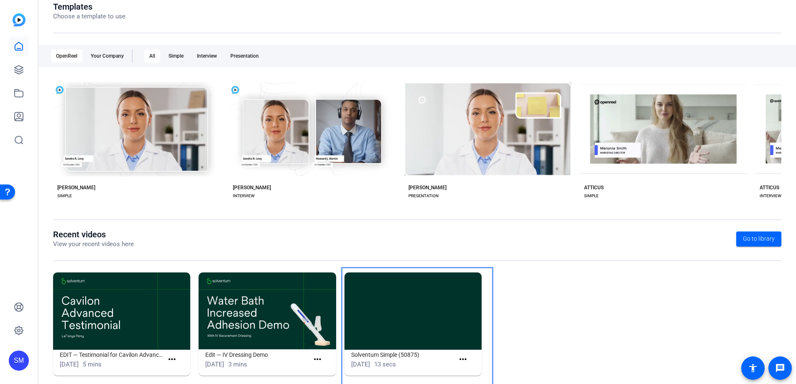
scroll to position [110, 0]
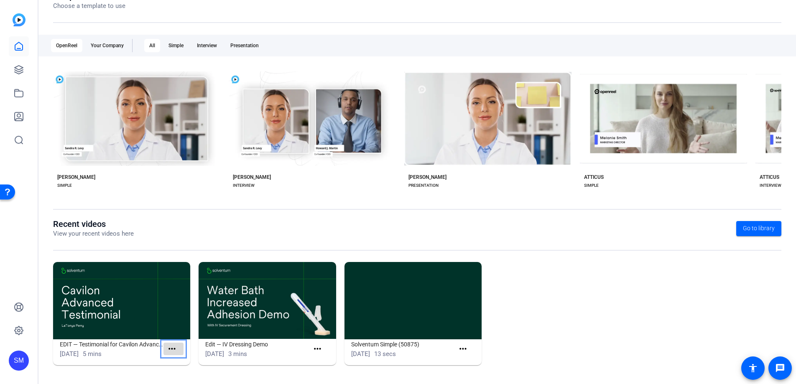
click at [171, 348] on mat-icon "more_horiz" at bounding box center [172, 349] width 10 height 10
click at [181, 363] on span "View" at bounding box center [190, 362] width 33 height 10
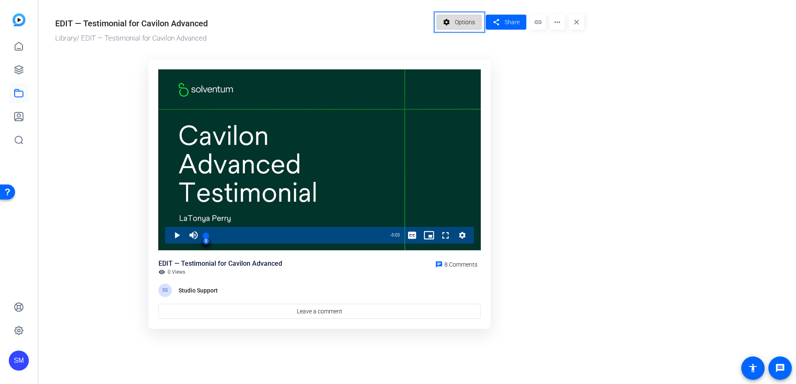
click at [447, 22] on mat-icon "settings" at bounding box center [447, 22] width 10 height 16
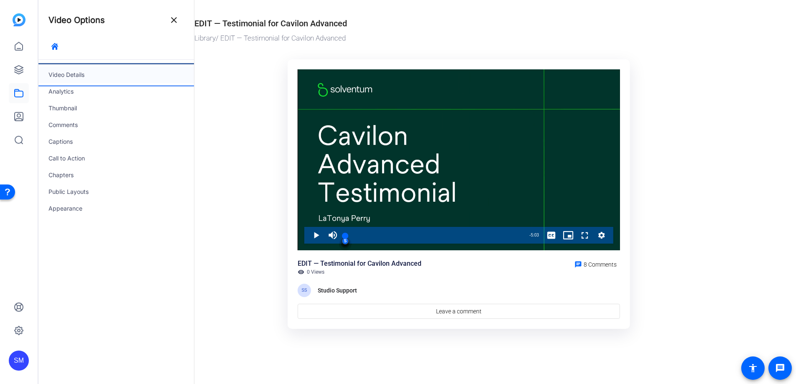
click at [77, 73] on div "Video Details" at bounding box center [116, 74] width 156 height 17
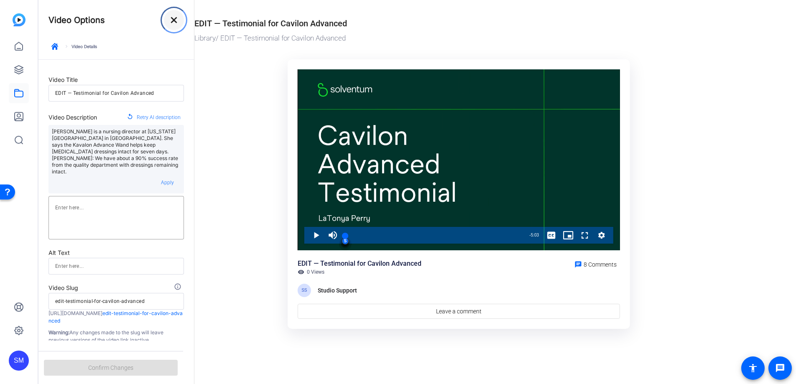
click at [171, 18] on mat-icon "close" at bounding box center [174, 20] width 10 height 10
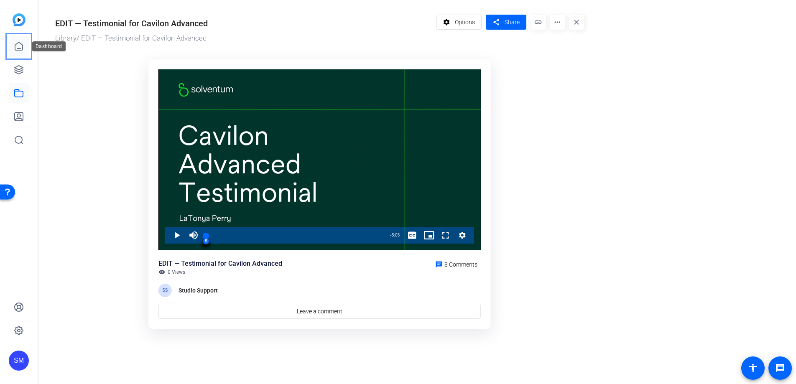
click at [19, 47] on icon at bounding box center [19, 46] width 10 height 10
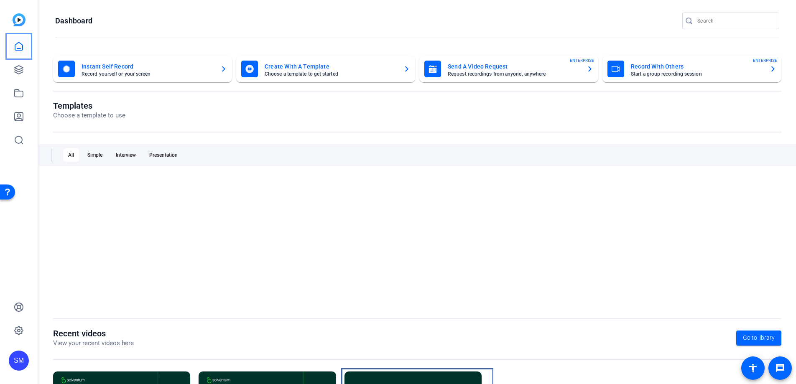
scroll to position [99, 0]
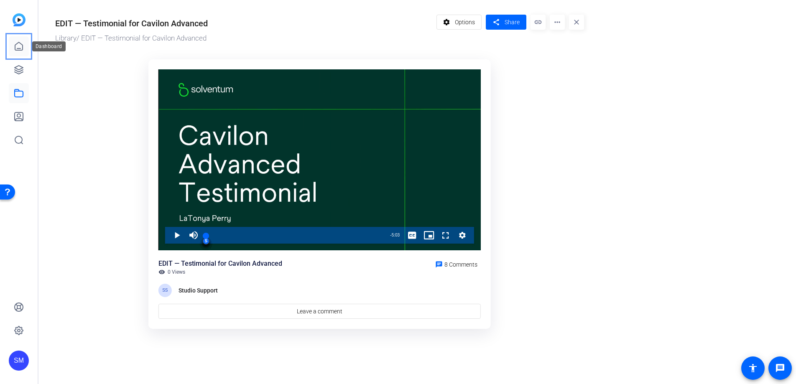
click at [19, 43] on icon at bounding box center [19, 46] width 10 height 10
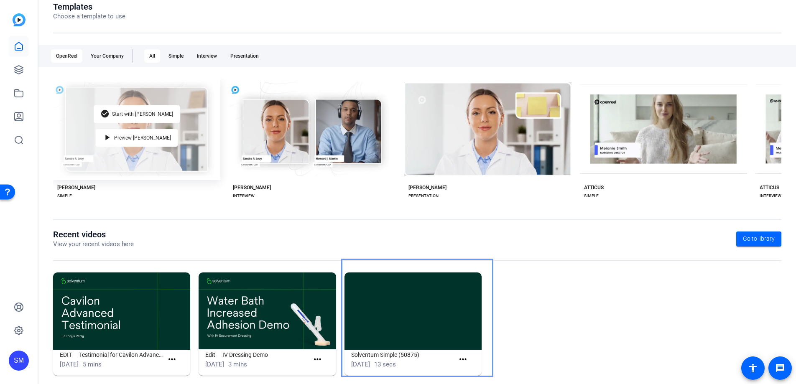
scroll to position [110, 0]
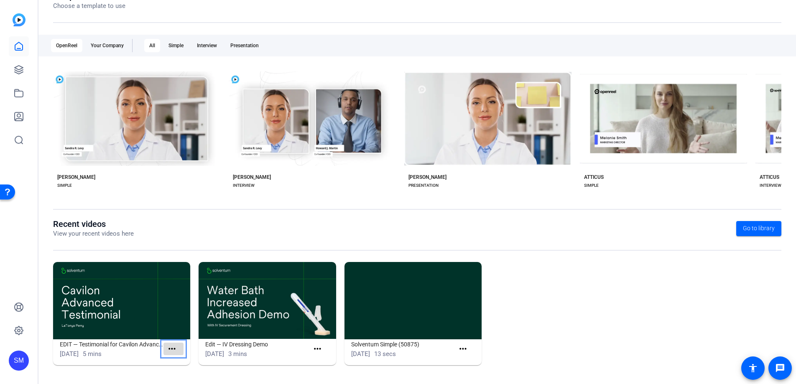
click at [174, 350] on mat-icon "more_horiz" at bounding box center [172, 349] width 10 height 10
click at [177, 357] on span "View" at bounding box center [190, 362] width 33 height 10
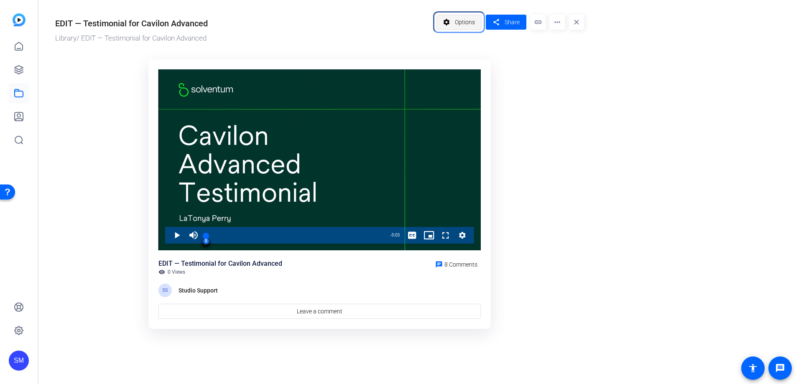
click at [457, 21] on span "Options" at bounding box center [465, 22] width 20 height 16
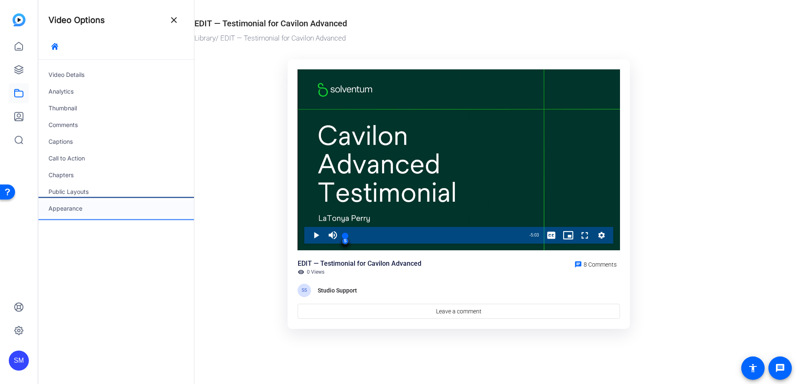
click at [66, 206] on div "Appearance" at bounding box center [116, 208] width 156 height 17
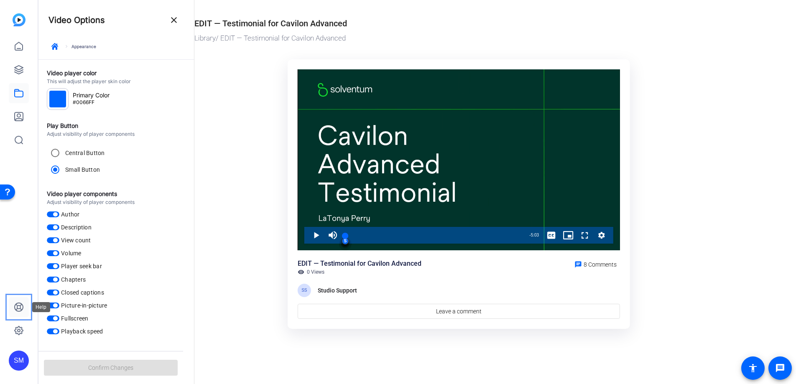
click at [20, 304] on icon at bounding box center [19, 307] width 10 height 10
click at [18, 329] on icon at bounding box center [19, 331] width 10 height 10
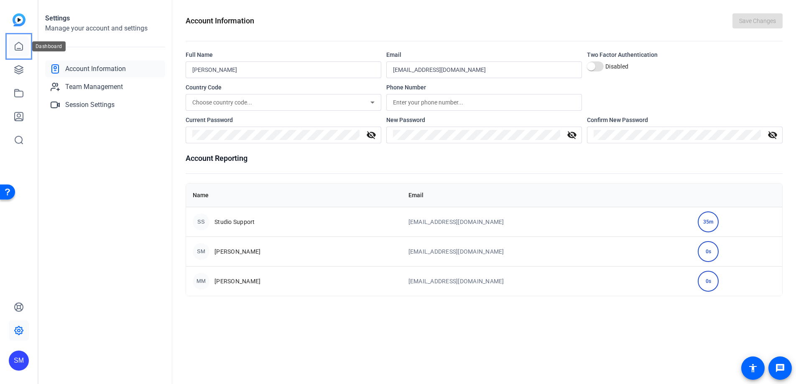
click at [15, 46] on icon at bounding box center [19, 46] width 10 height 10
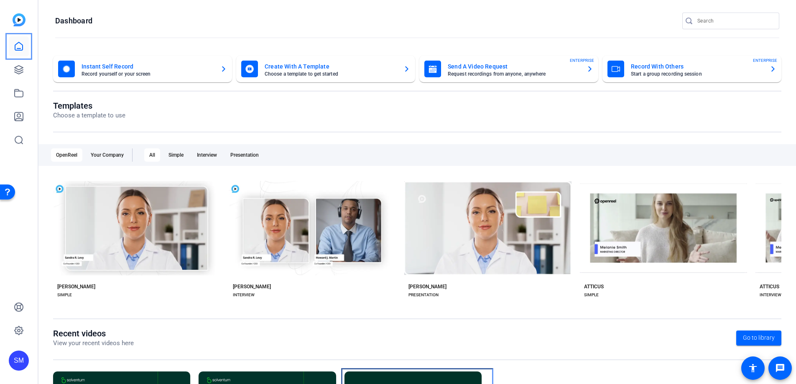
scroll to position [99, 0]
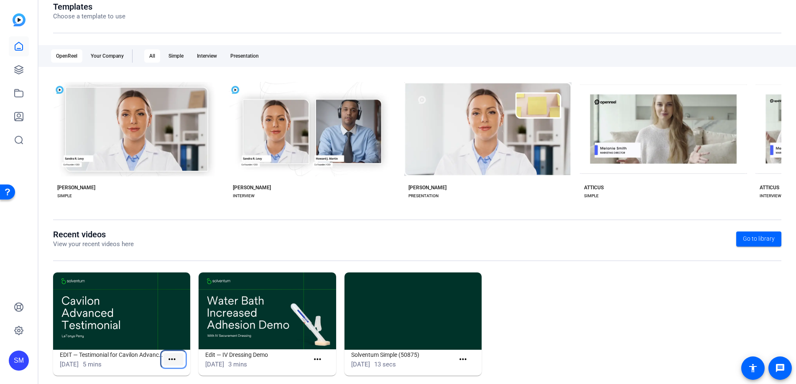
click at [171, 359] on mat-icon "more_horiz" at bounding box center [172, 360] width 10 height 10
click at [174, 372] on span "View" at bounding box center [190, 372] width 33 height 10
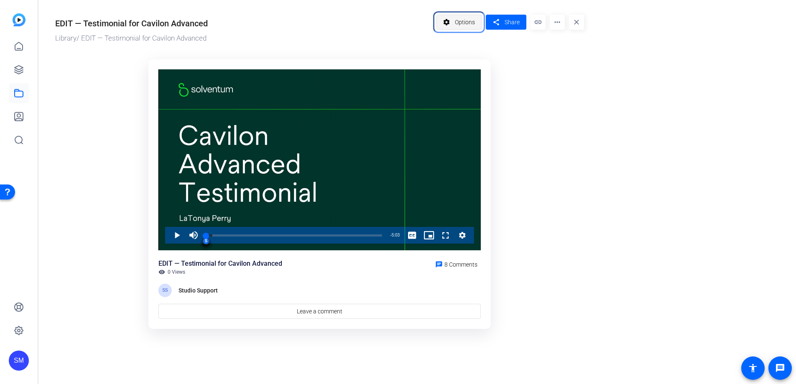
click at [457, 20] on span "Options" at bounding box center [465, 22] width 20 height 16
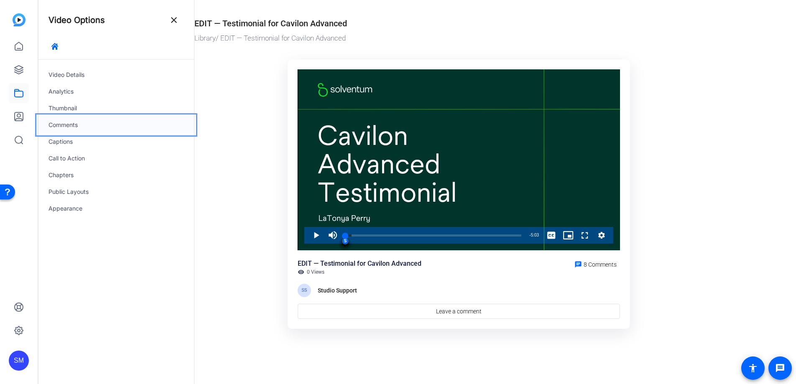
click at [67, 123] on div "Comments" at bounding box center [116, 125] width 156 height 17
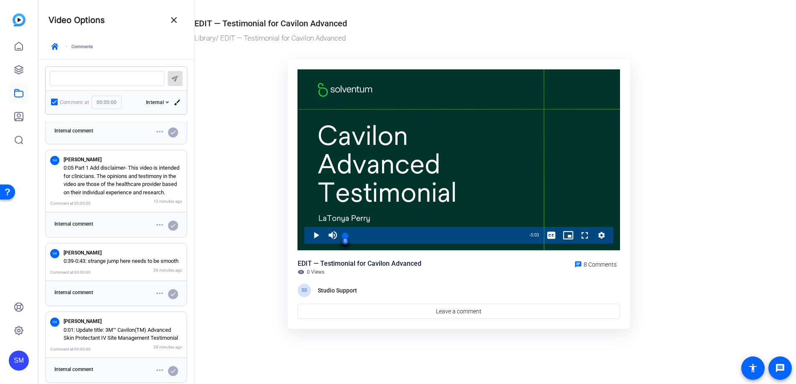
scroll to position [453, 0]
